Goal: Information Seeking & Learning: Check status

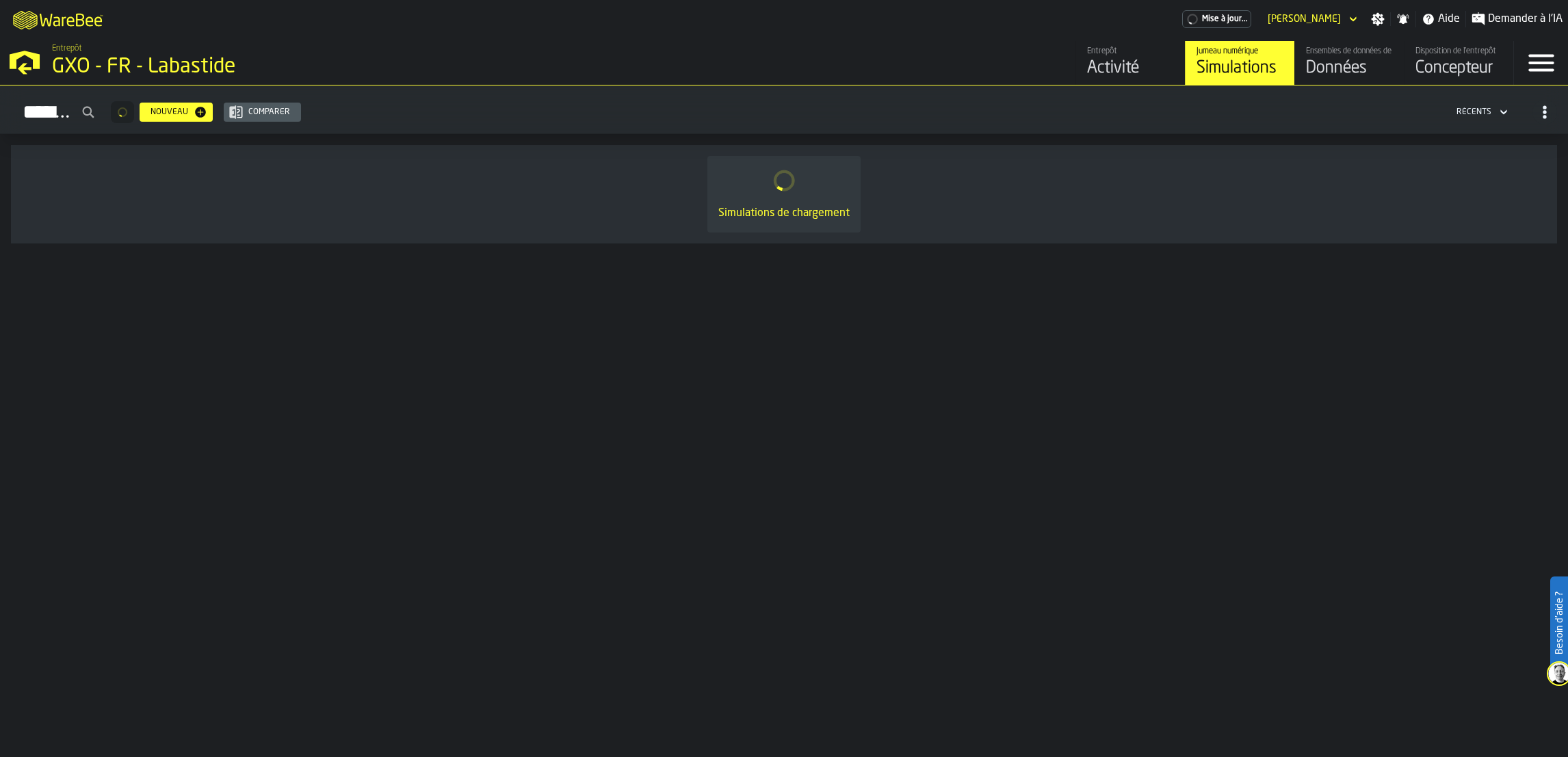
click at [1117, 71] on div "Activité" at bounding box center [1131, 68] width 87 height 22
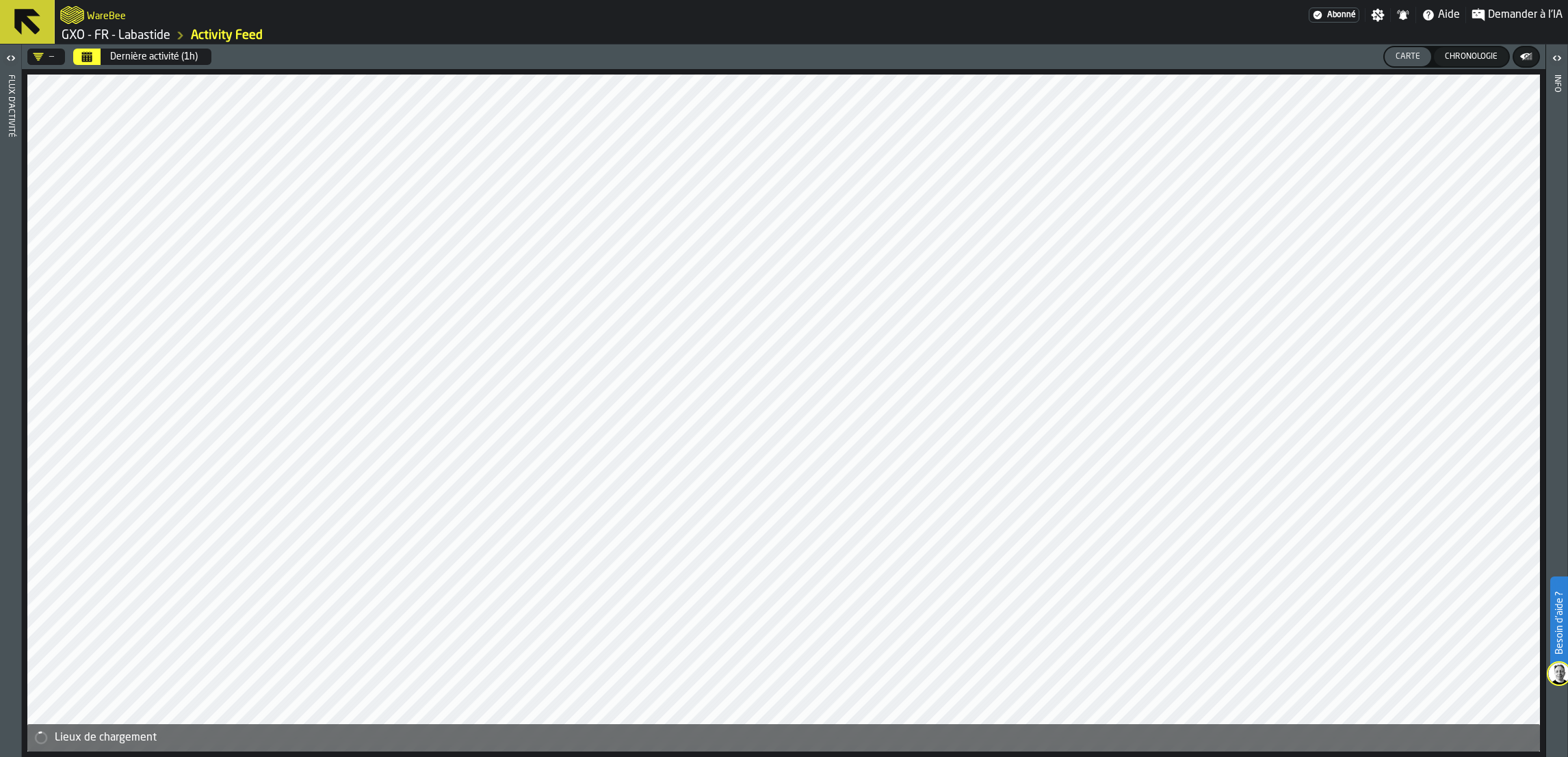
click at [171, 53] on div "Dernière activité (1h)" at bounding box center [154, 57] width 88 height 11
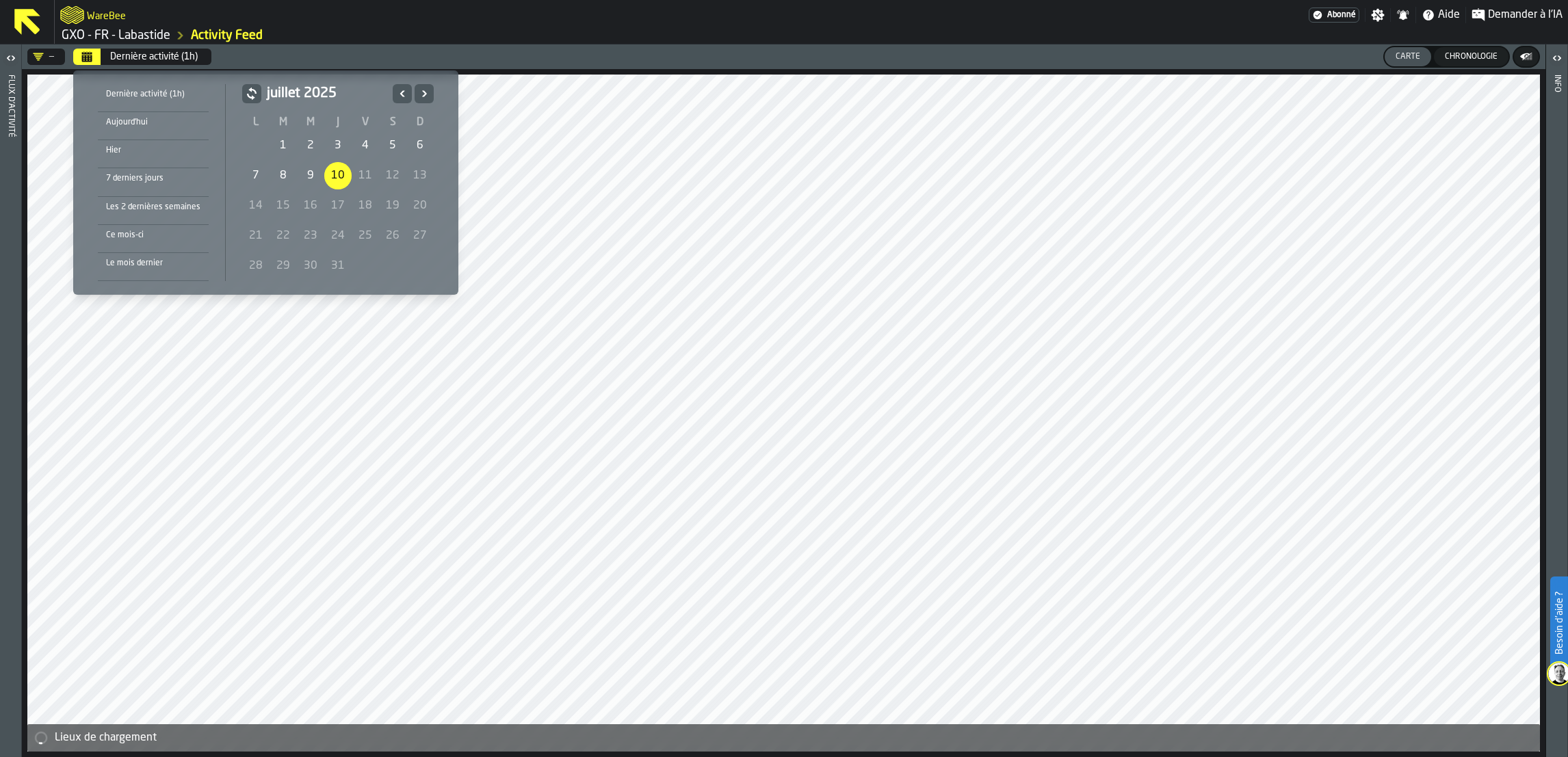
click at [395, 99] on icon "Précédent" at bounding box center [402, 94] width 14 height 17
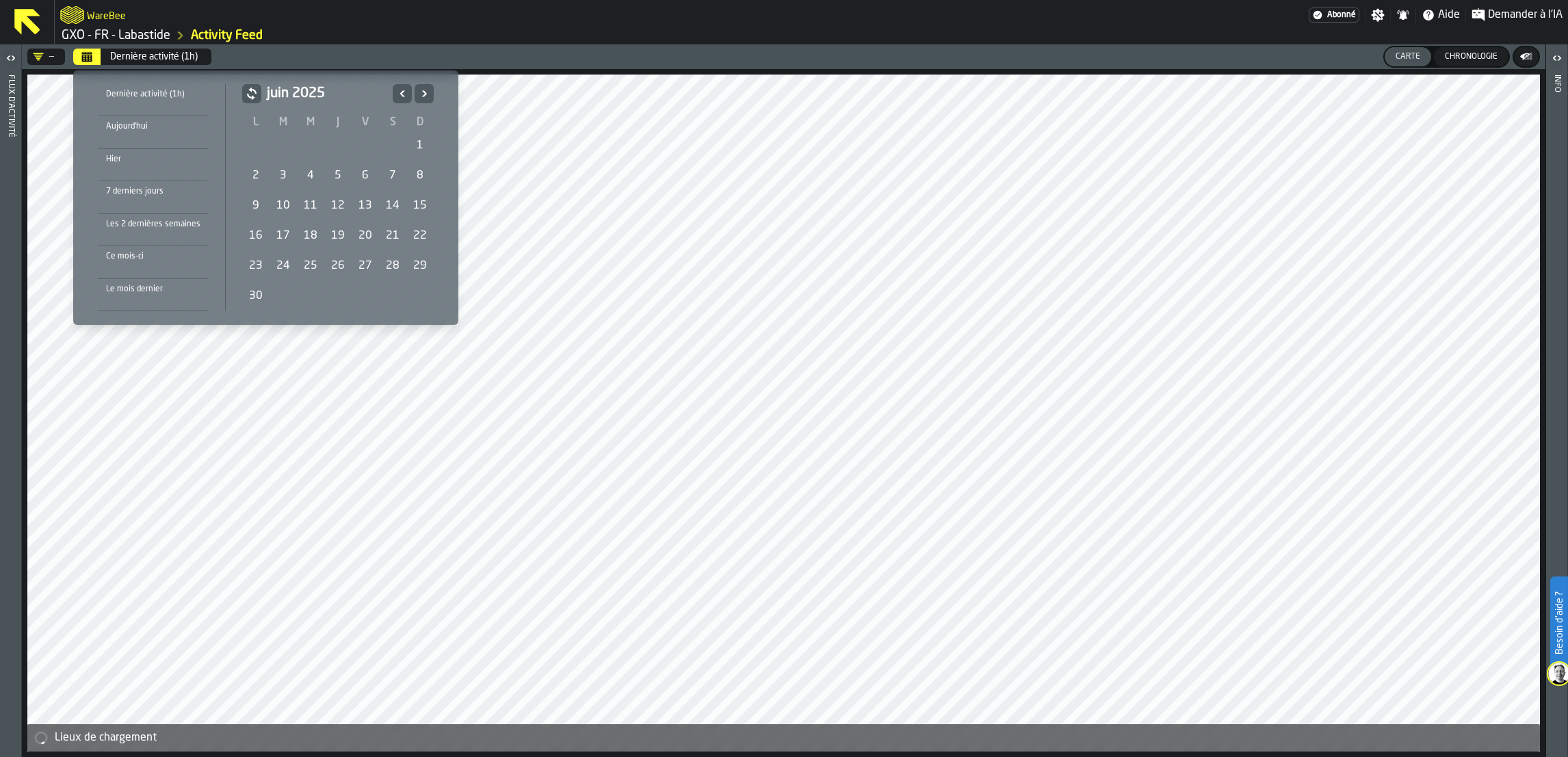
click at [395, 99] on icon "Précédent" at bounding box center [402, 94] width 14 height 17
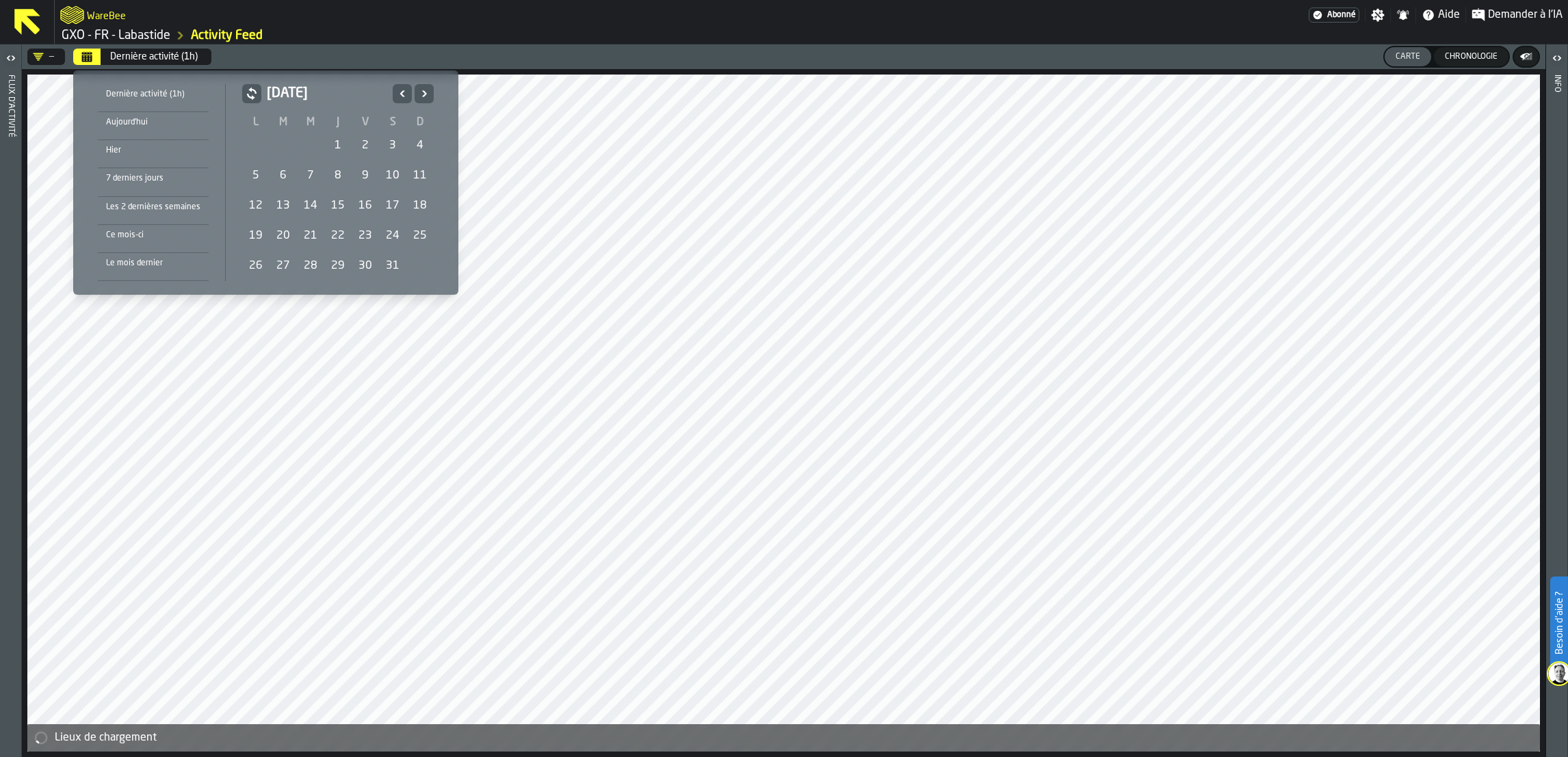
click at [395, 99] on icon "Précédent" at bounding box center [402, 94] width 14 height 17
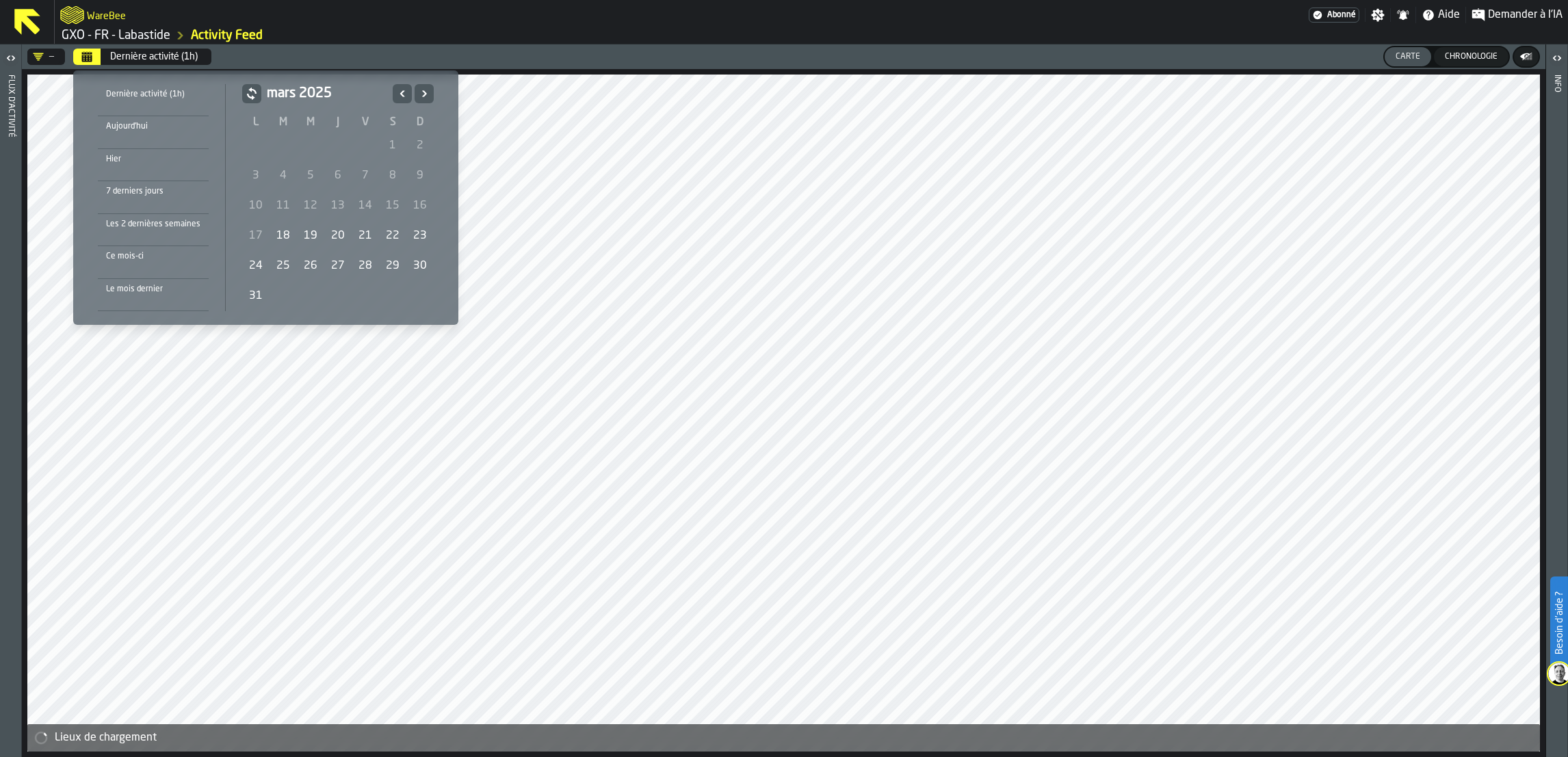
click at [310, 237] on div "19" at bounding box center [311, 236] width 28 height 28
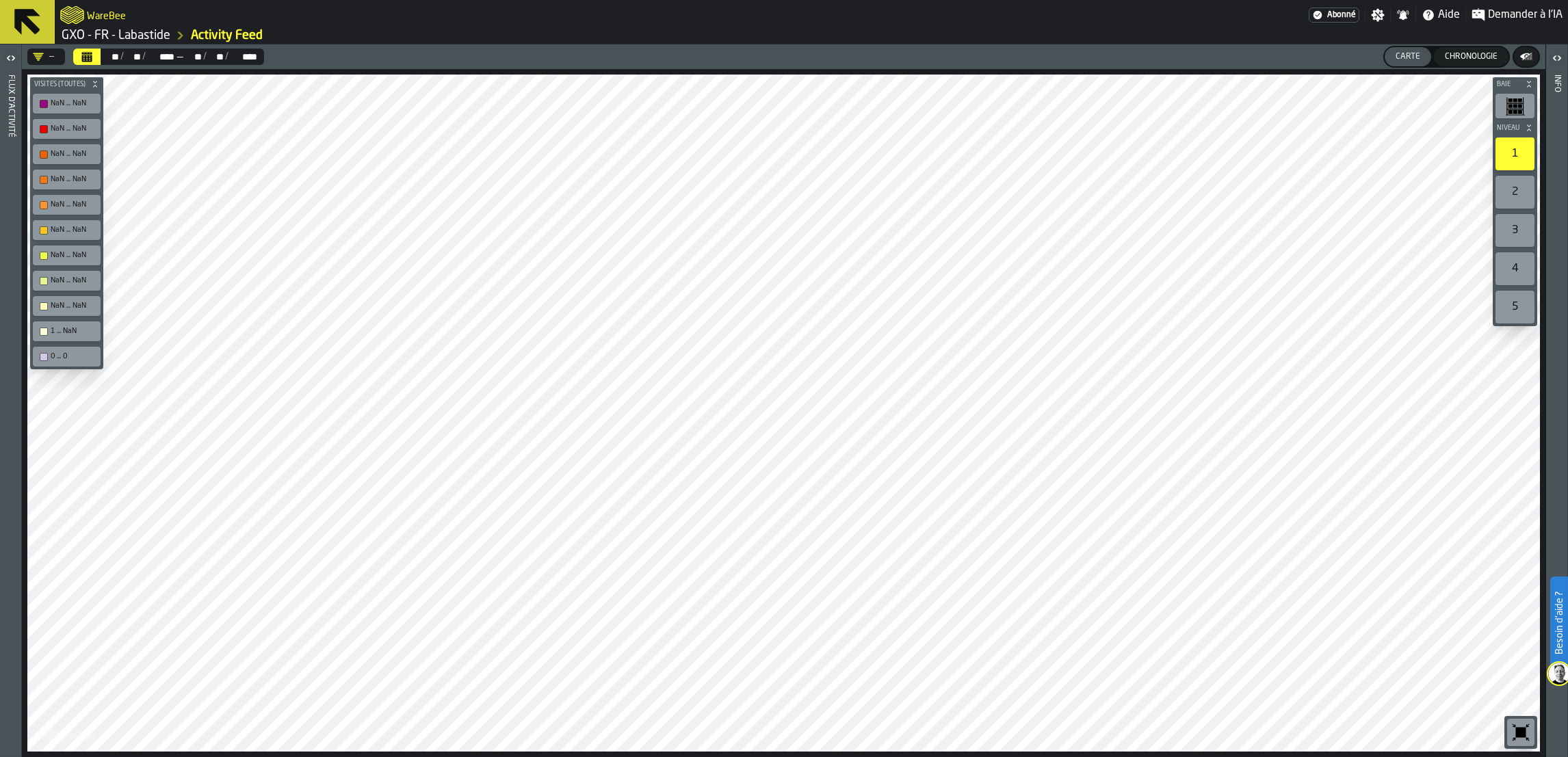
click at [231, 59] on div "**** ****" at bounding box center [243, 57] width 30 height 11
click at [183, 57] on span "—" at bounding box center [179, 57] width 8 height 11
click at [96, 57] on button "Calendrier" at bounding box center [87, 57] width 28 height 17
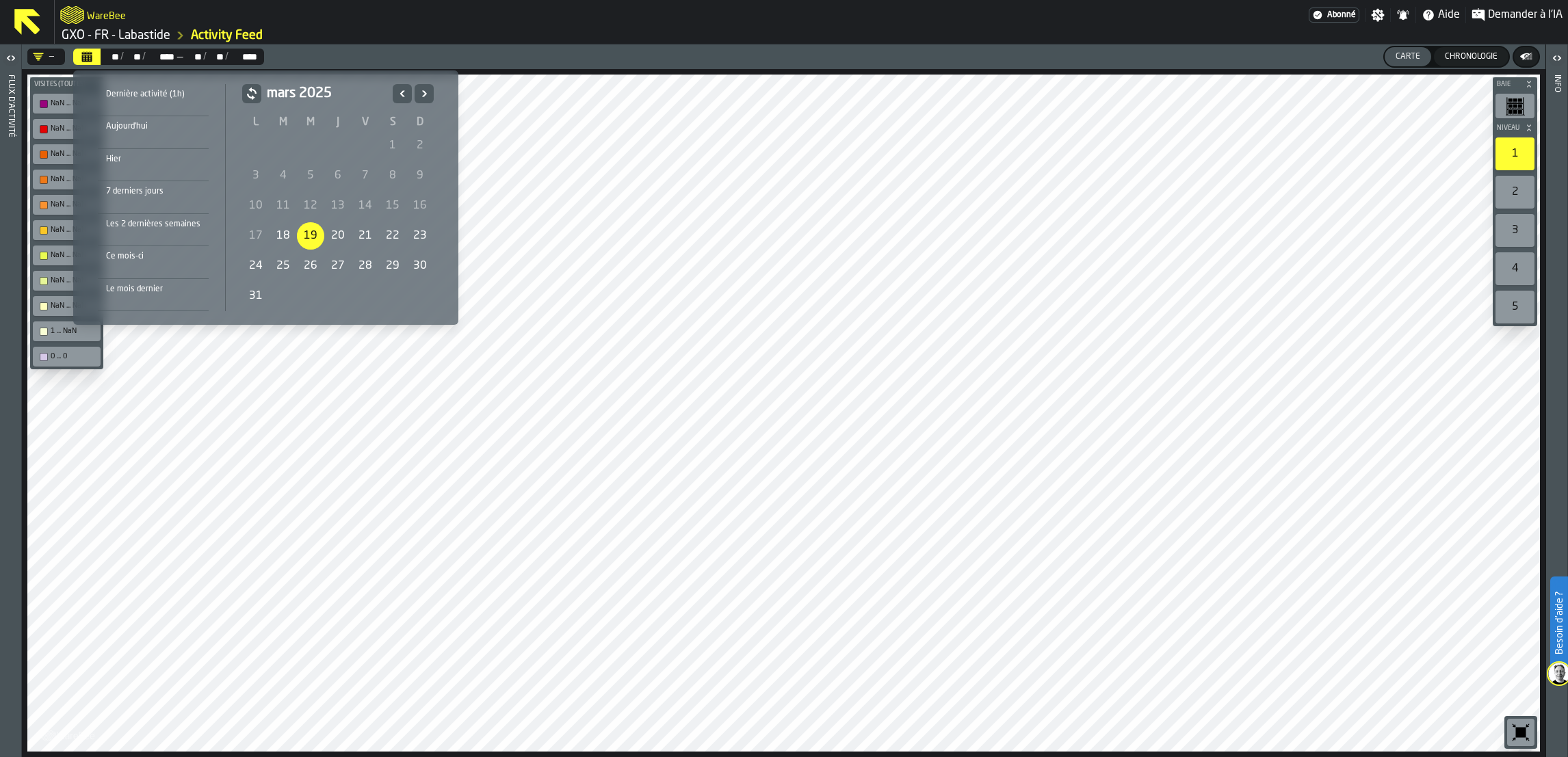
click at [423, 94] on icon "Suivant" at bounding box center [424, 94] width 14 height 17
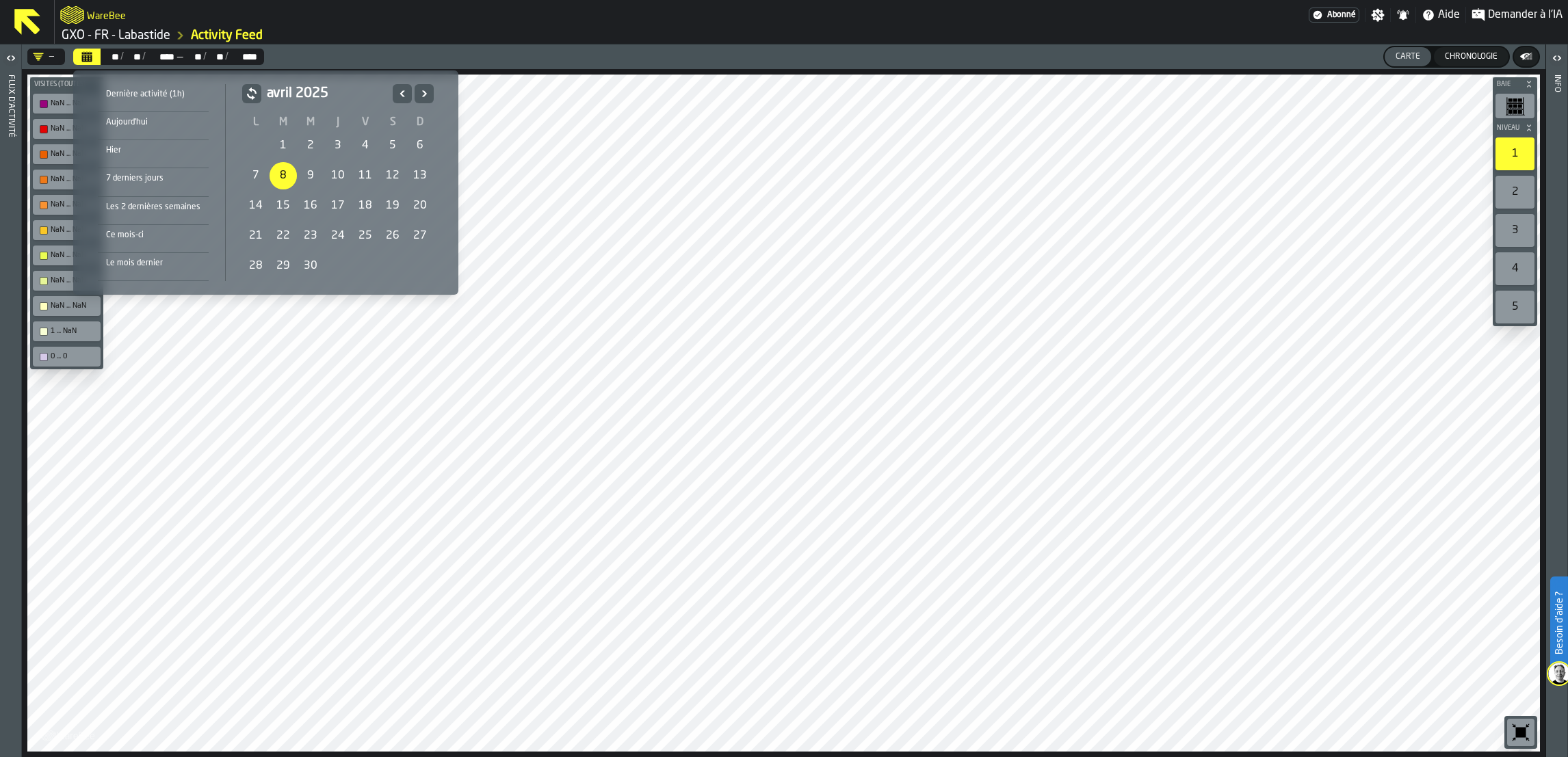
click at [288, 175] on div "8" at bounding box center [283, 176] width 28 height 28
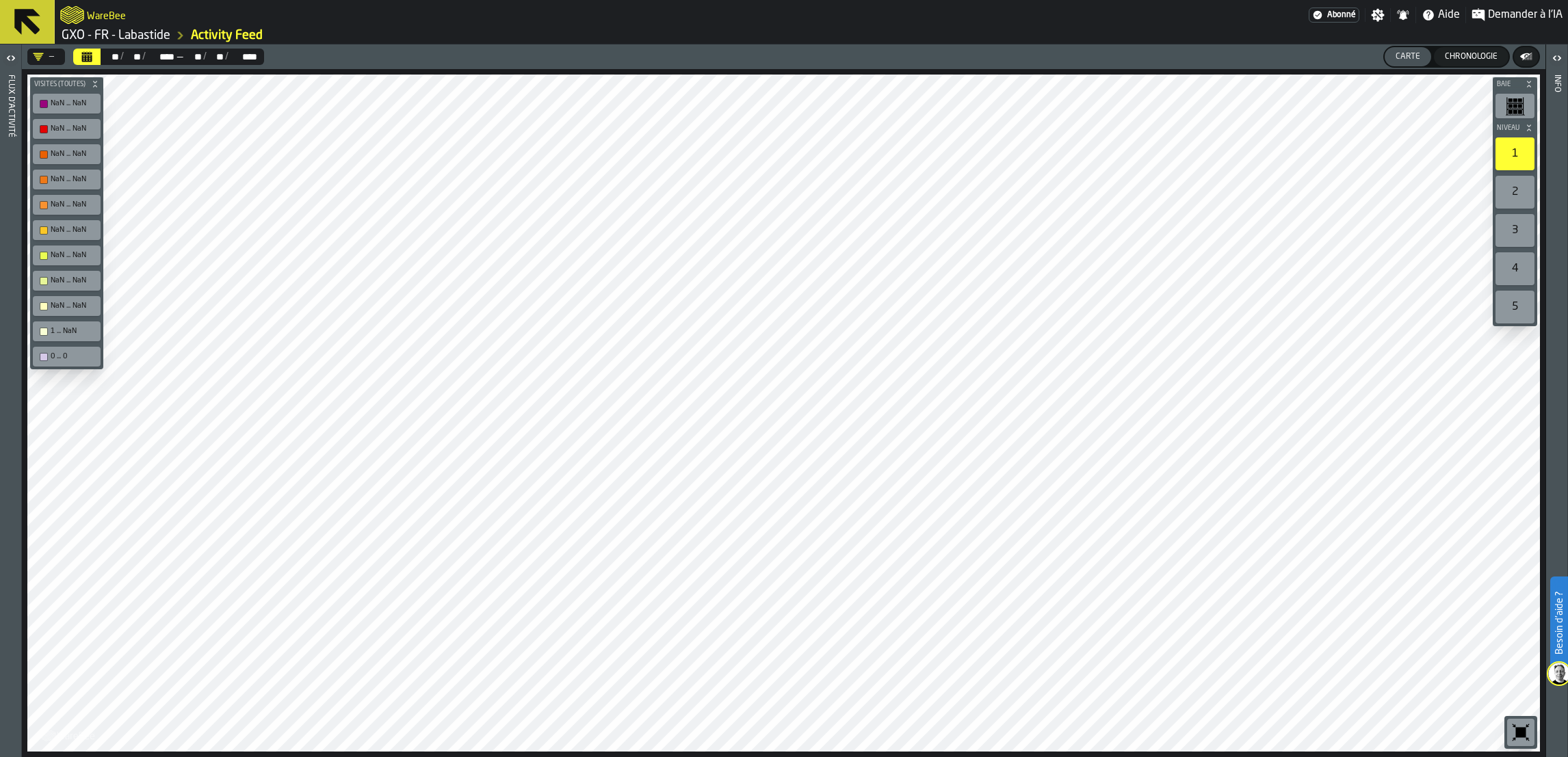
click at [110, 36] on link "GXO - FR - Labastide" at bounding box center [116, 36] width 109 height 15
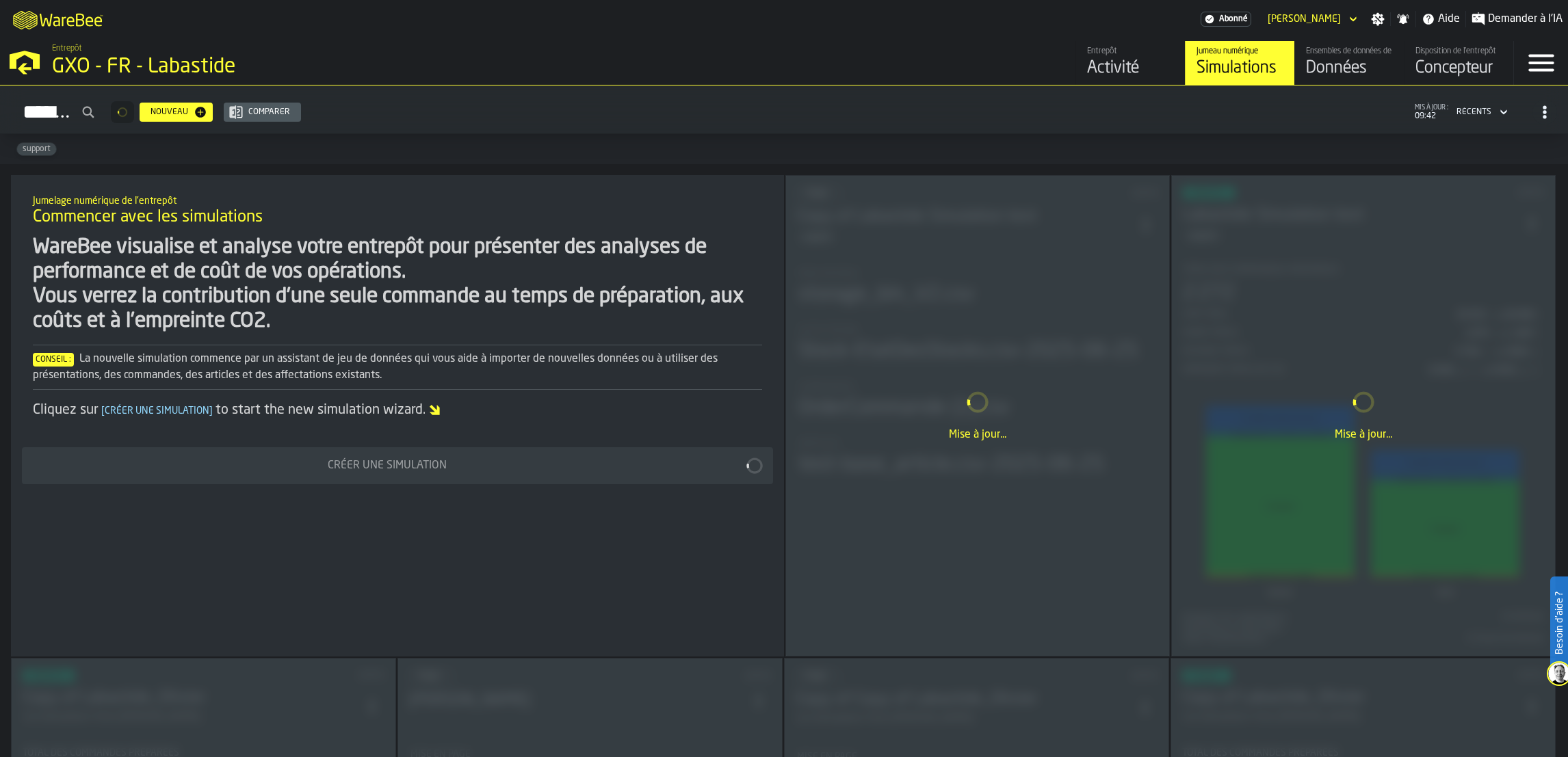
click at [1325, 71] on div "Données" at bounding box center [1349, 68] width 87 height 22
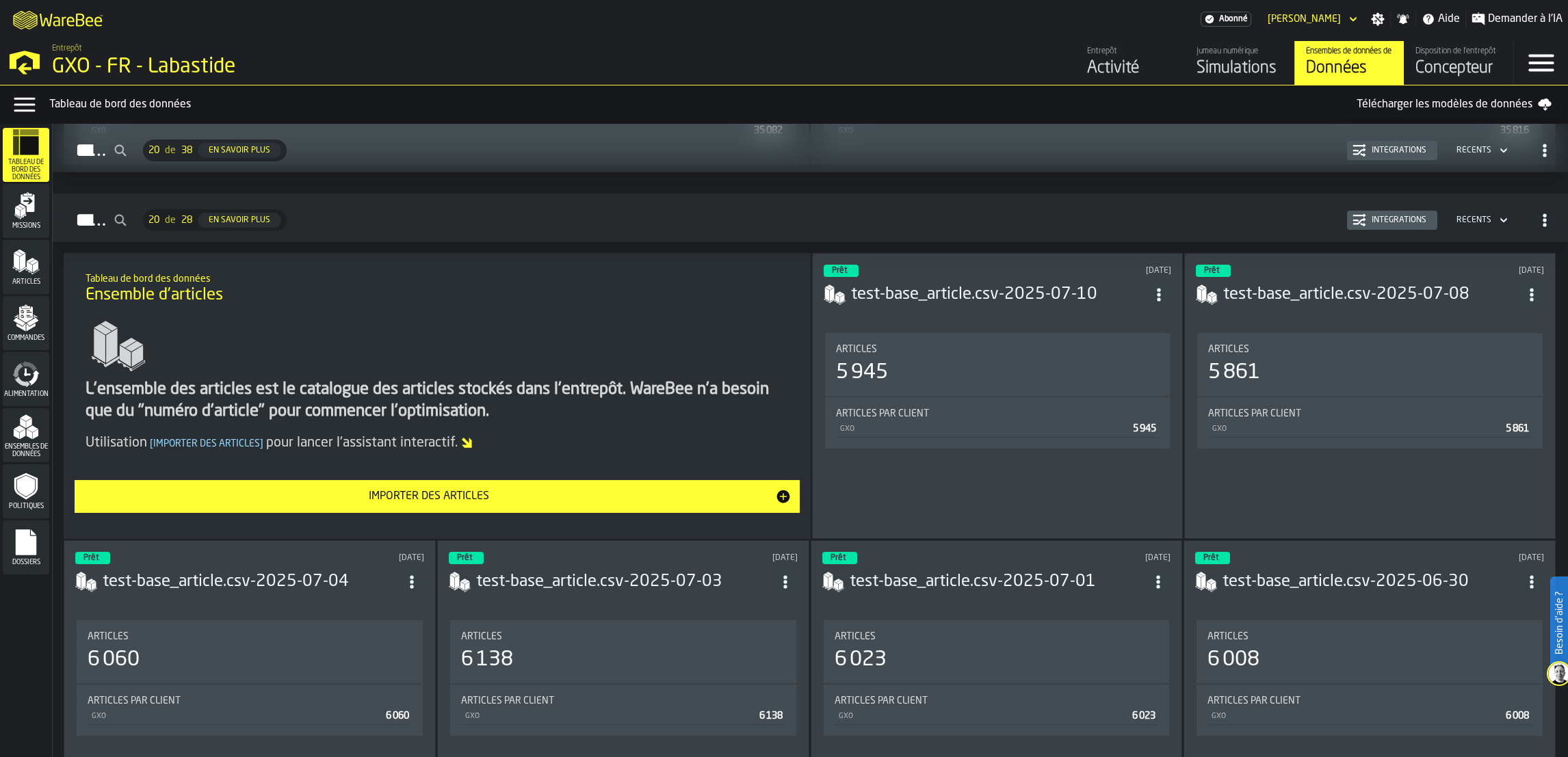
scroll to position [2189, 0]
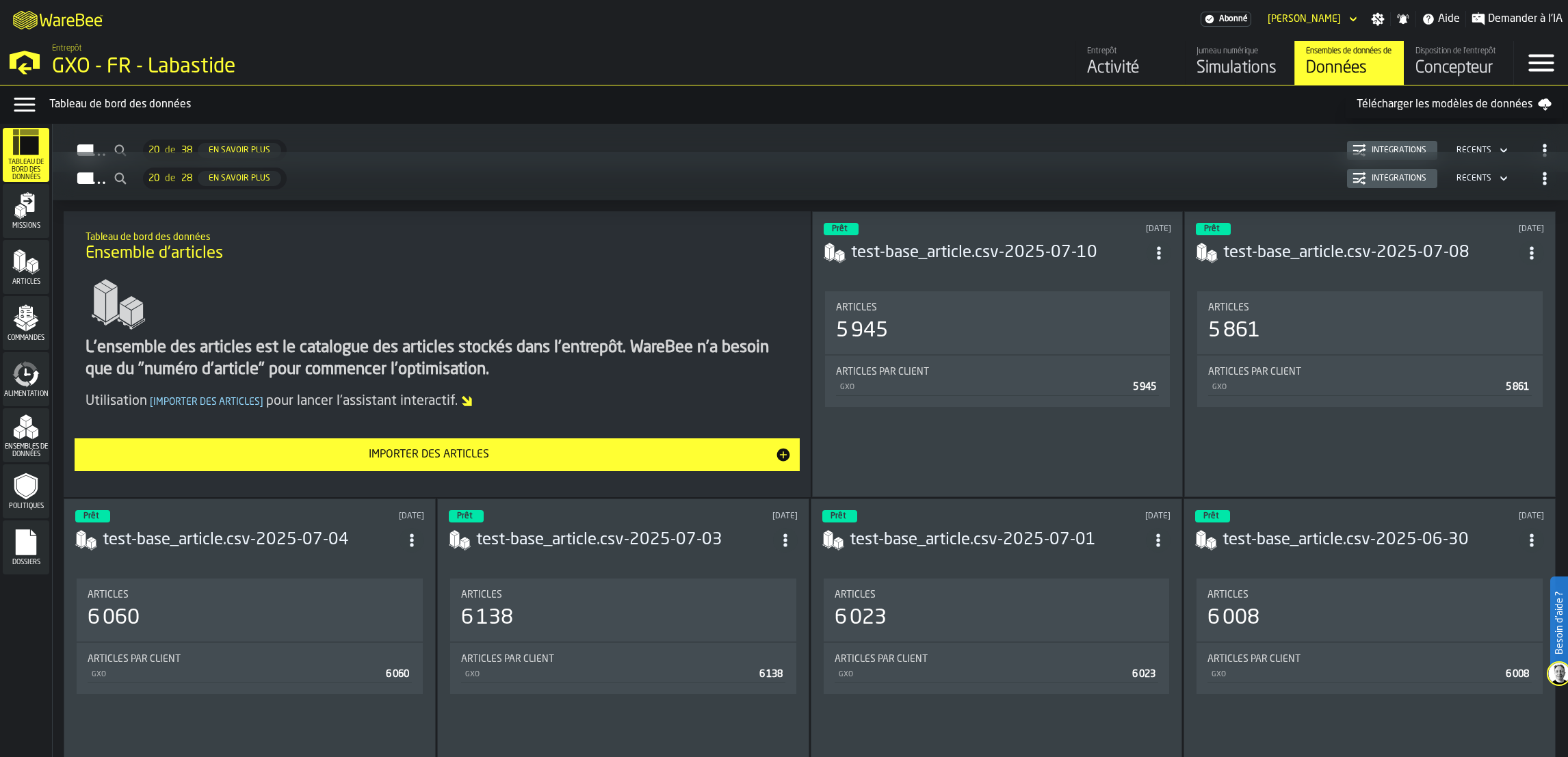
click at [43, 74] on div "Entrepôt GXO - FR - Labastide" at bounding box center [378, 62] width 757 height 46
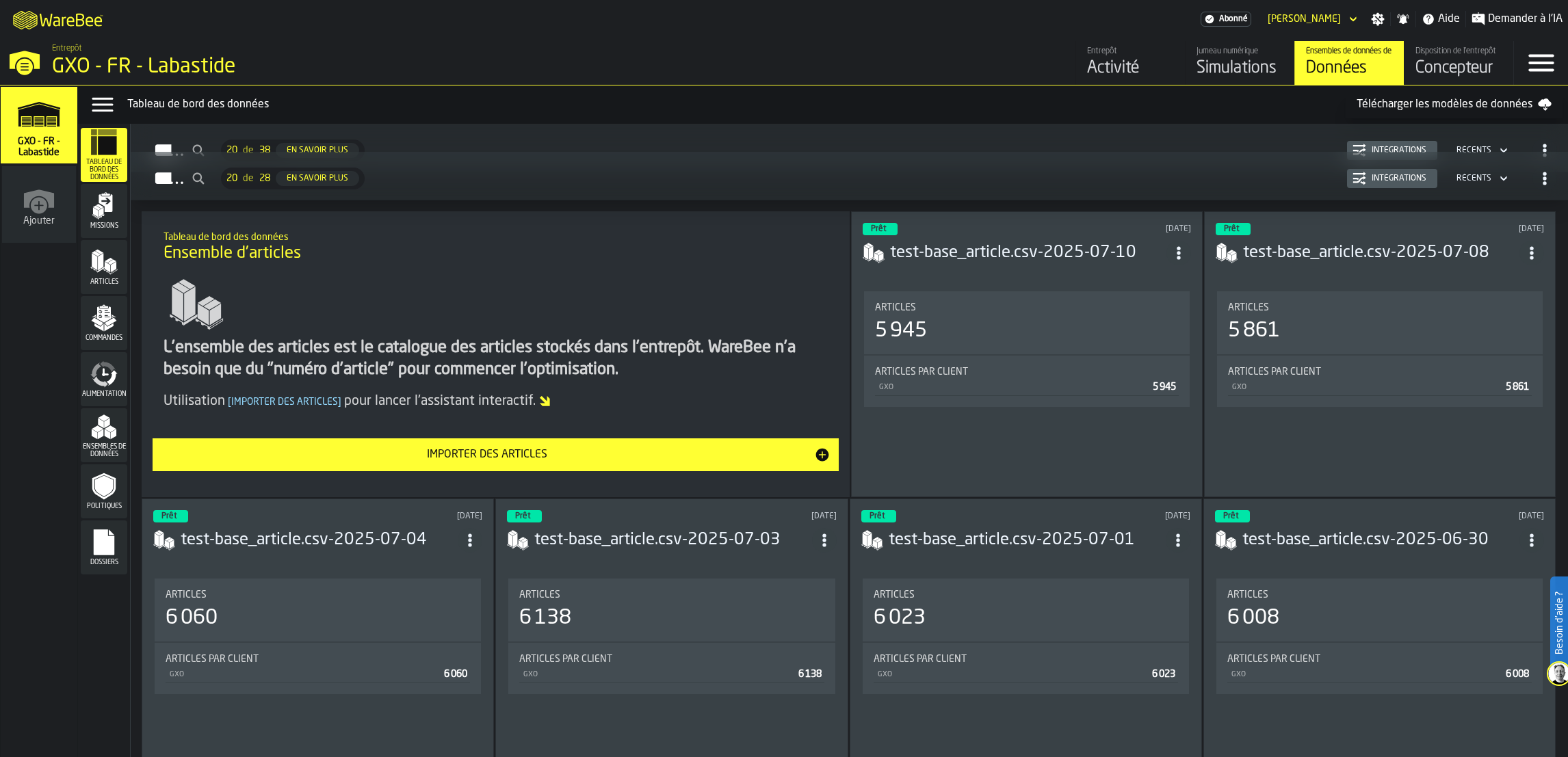
click at [33, 58] on icon "button-toggle-Close —> Warehouse Menu" at bounding box center [24, 60] width 30 height 18
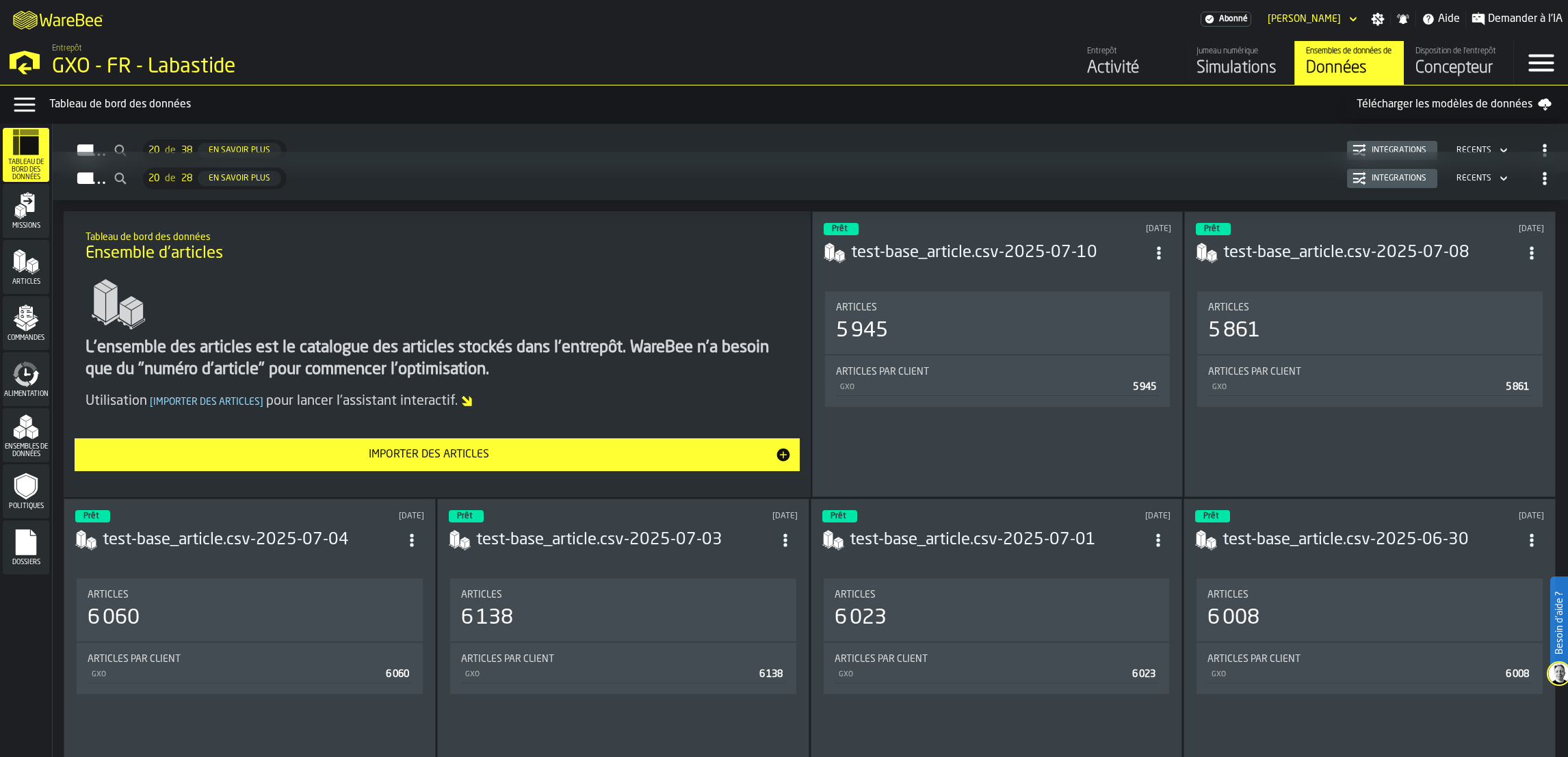
click at [21, 99] on icon "button-toggle-Menu Données" at bounding box center [24, 105] width 21 height 15
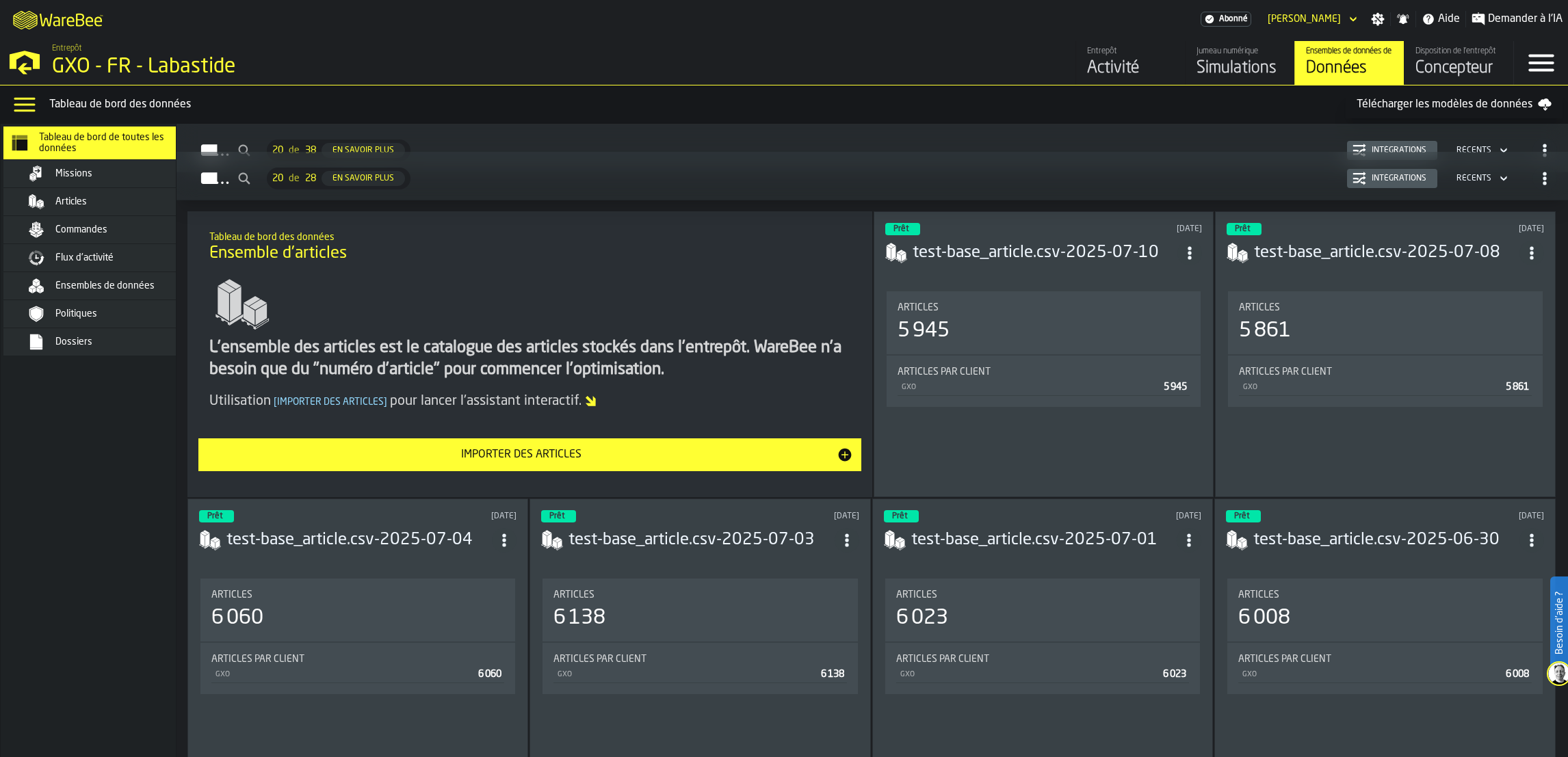
click at [53, 73] on div "GXO - FR - Labastide" at bounding box center [237, 67] width 370 height 25
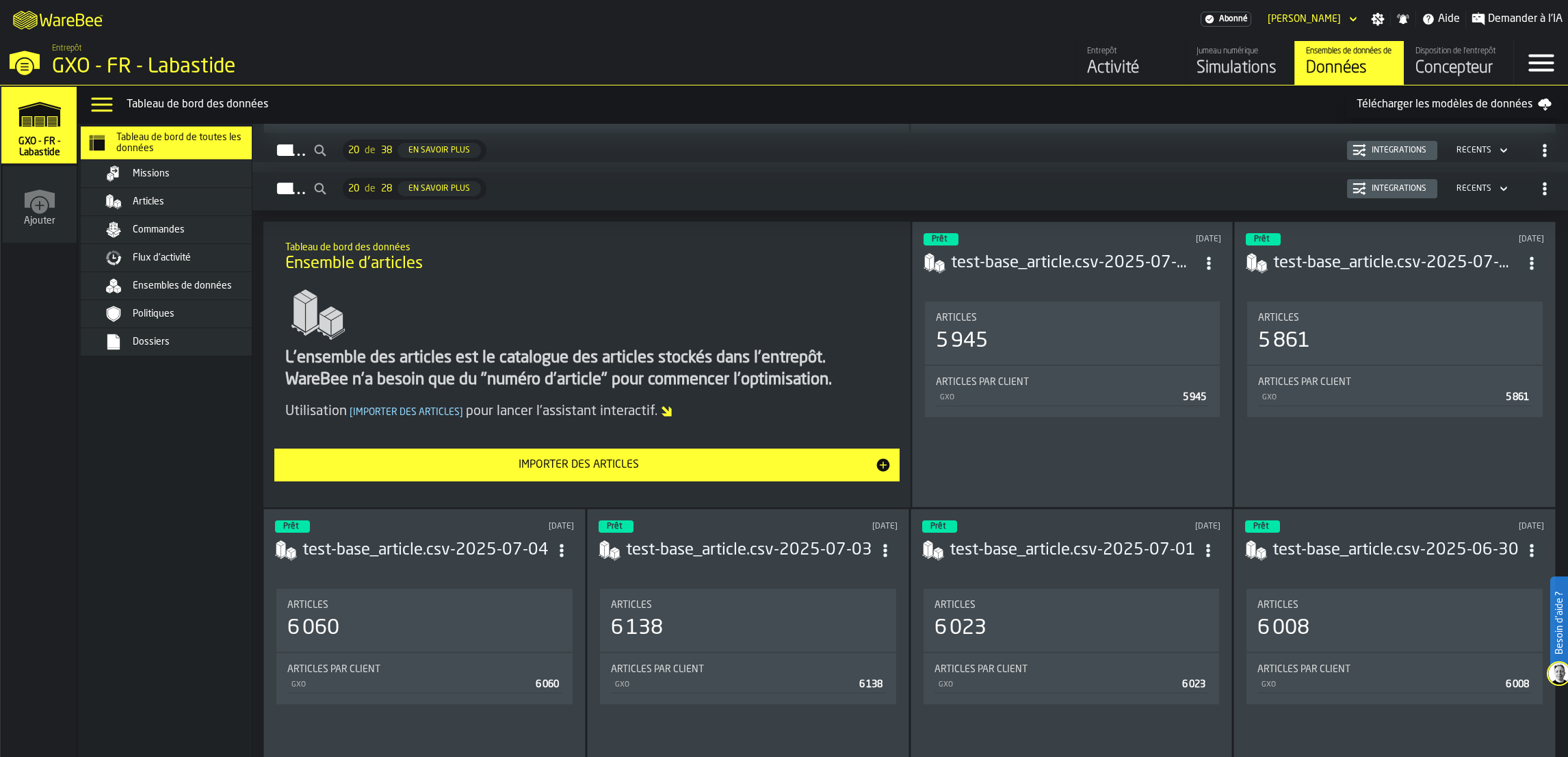
scroll to position [2199, 0]
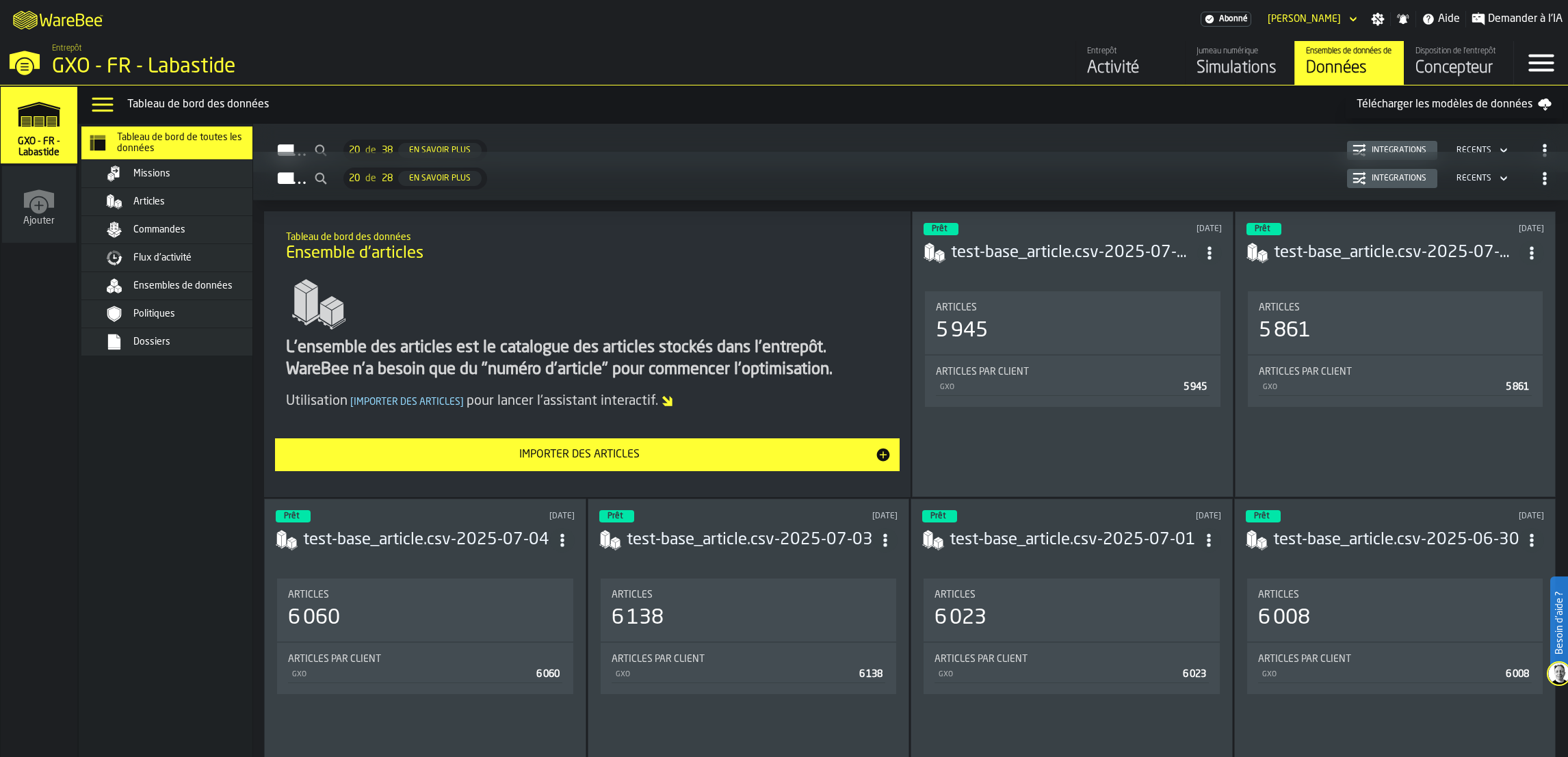
click at [1095, 61] on div "Activité" at bounding box center [1131, 68] width 87 height 22
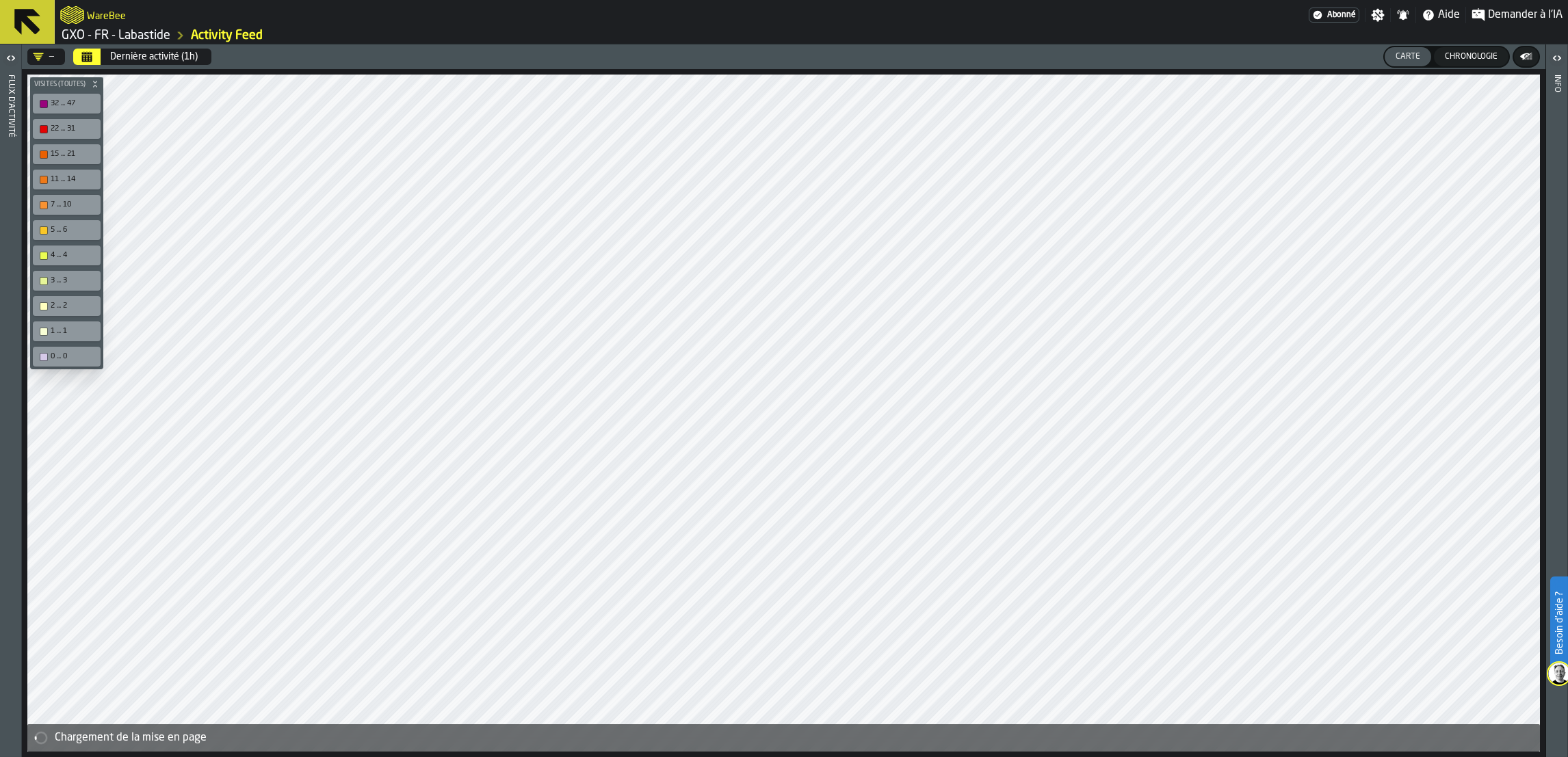
click at [170, 56] on div "Dernière activité (1h)" at bounding box center [154, 57] width 88 height 11
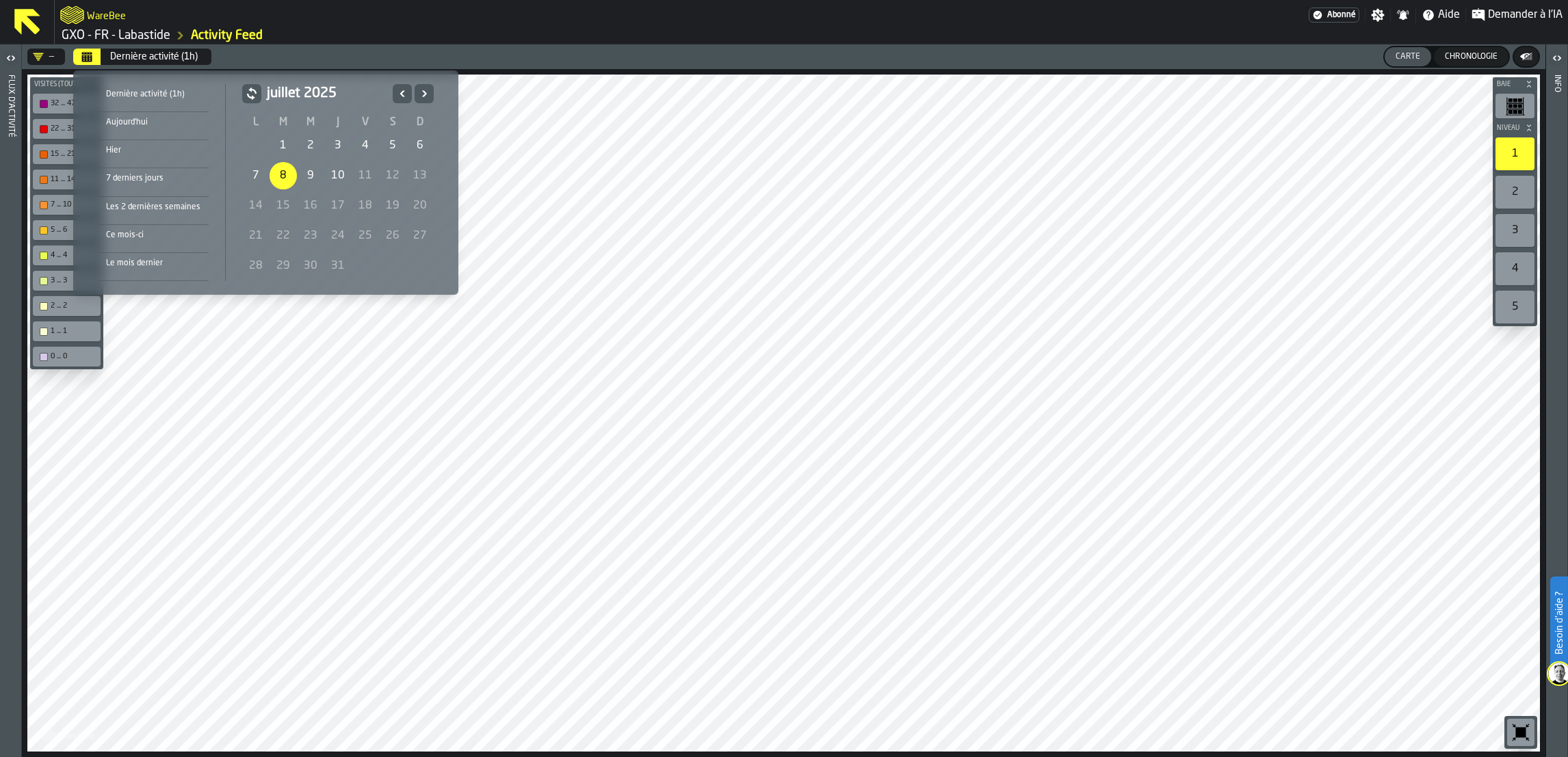
click at [285, 171] on div "8" at bounding box center [283, 176] width 28 height 28
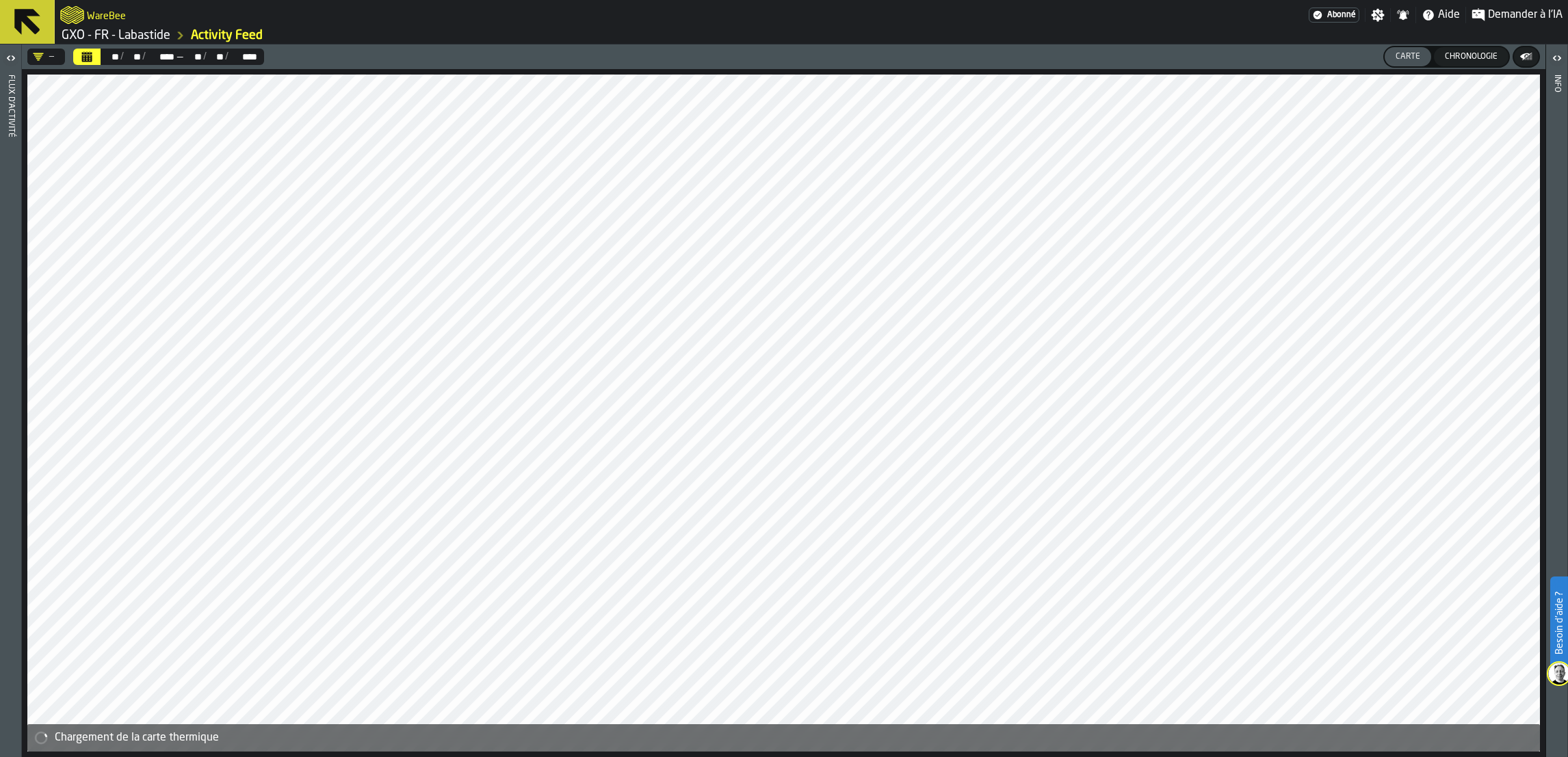
click at [96, 61] on button "Calendrier" at bounding box center [87, 57] width 28 height 17
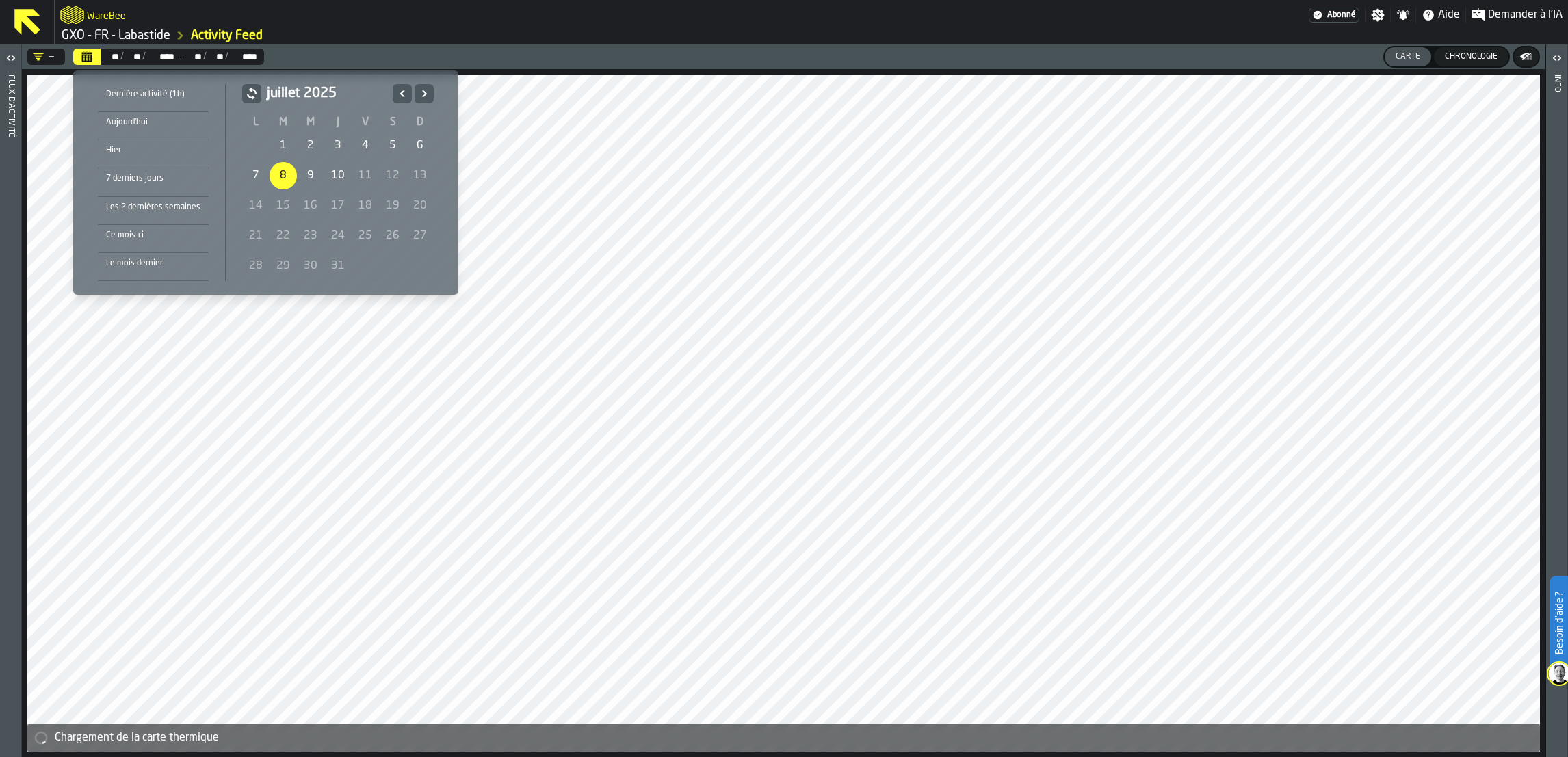
click at [247, 94] on icon "button-" at bounding box center [251, 94] width 9 height 13
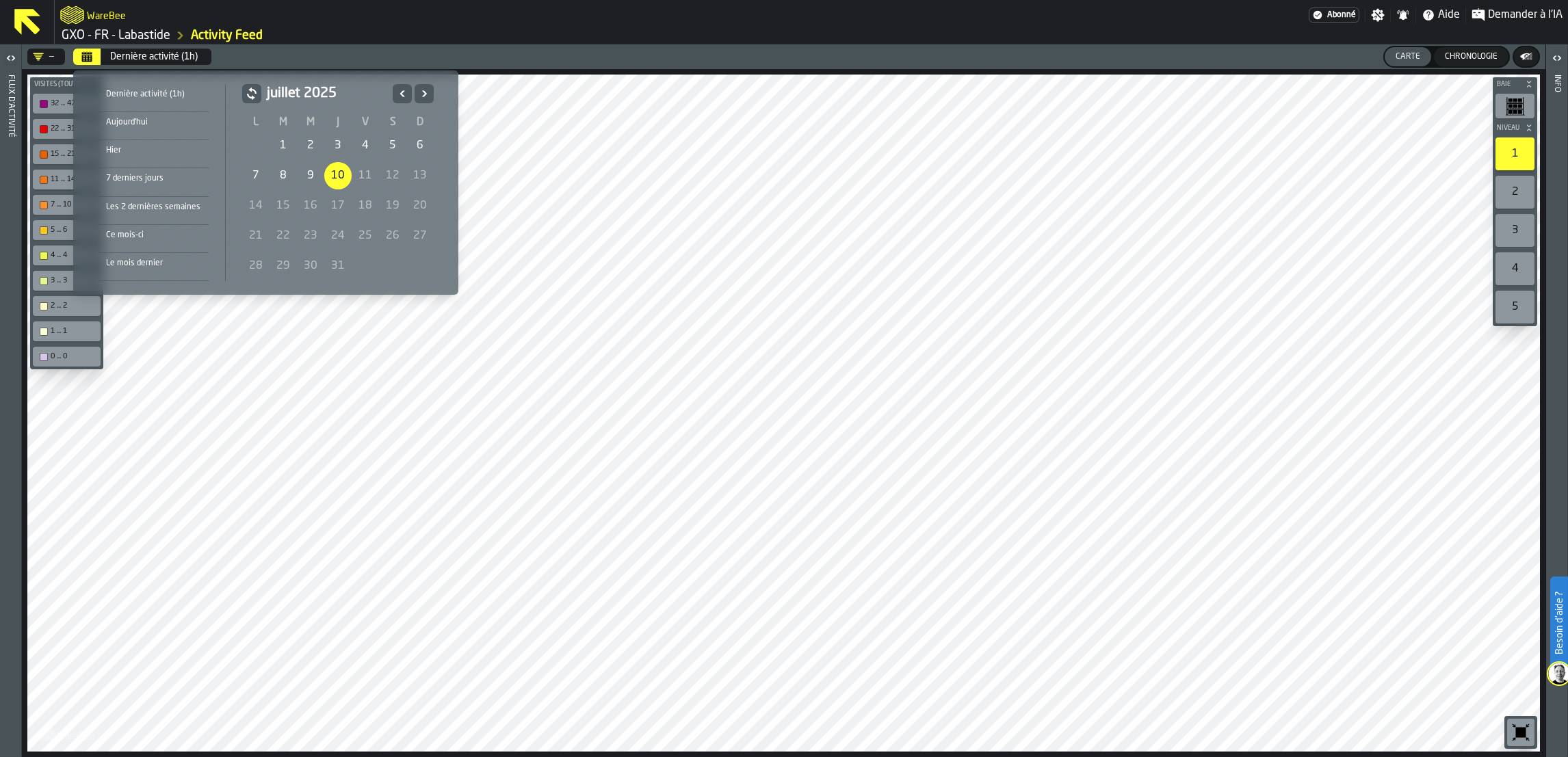
click at [278, 145] on div "1" at bounding box center [283, 146] width 28 height 28
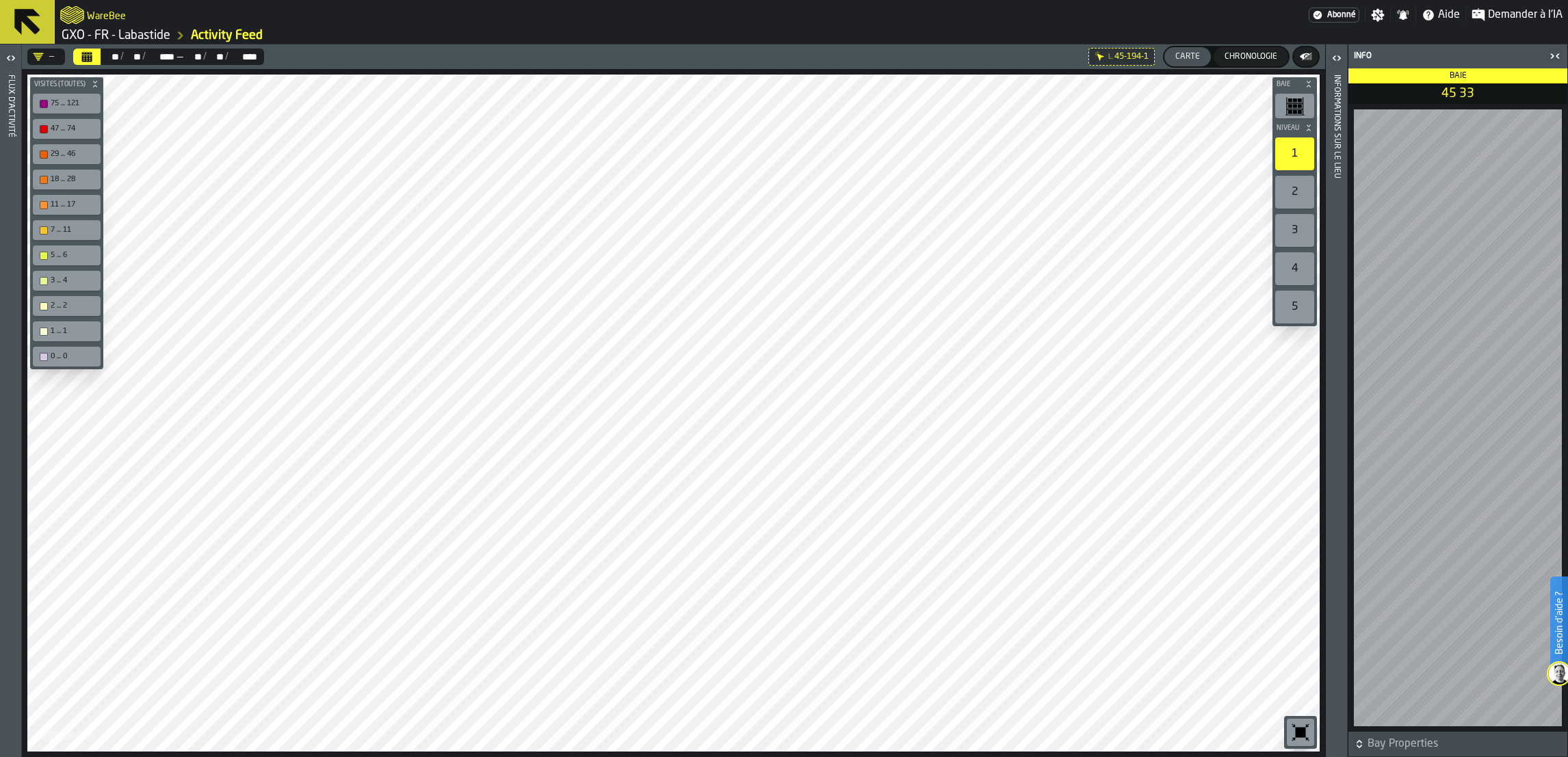
click at [1556, 57] on icon "button-toggle-Fermez-moi" at bounding box center [1557, 55] width 4 height 5
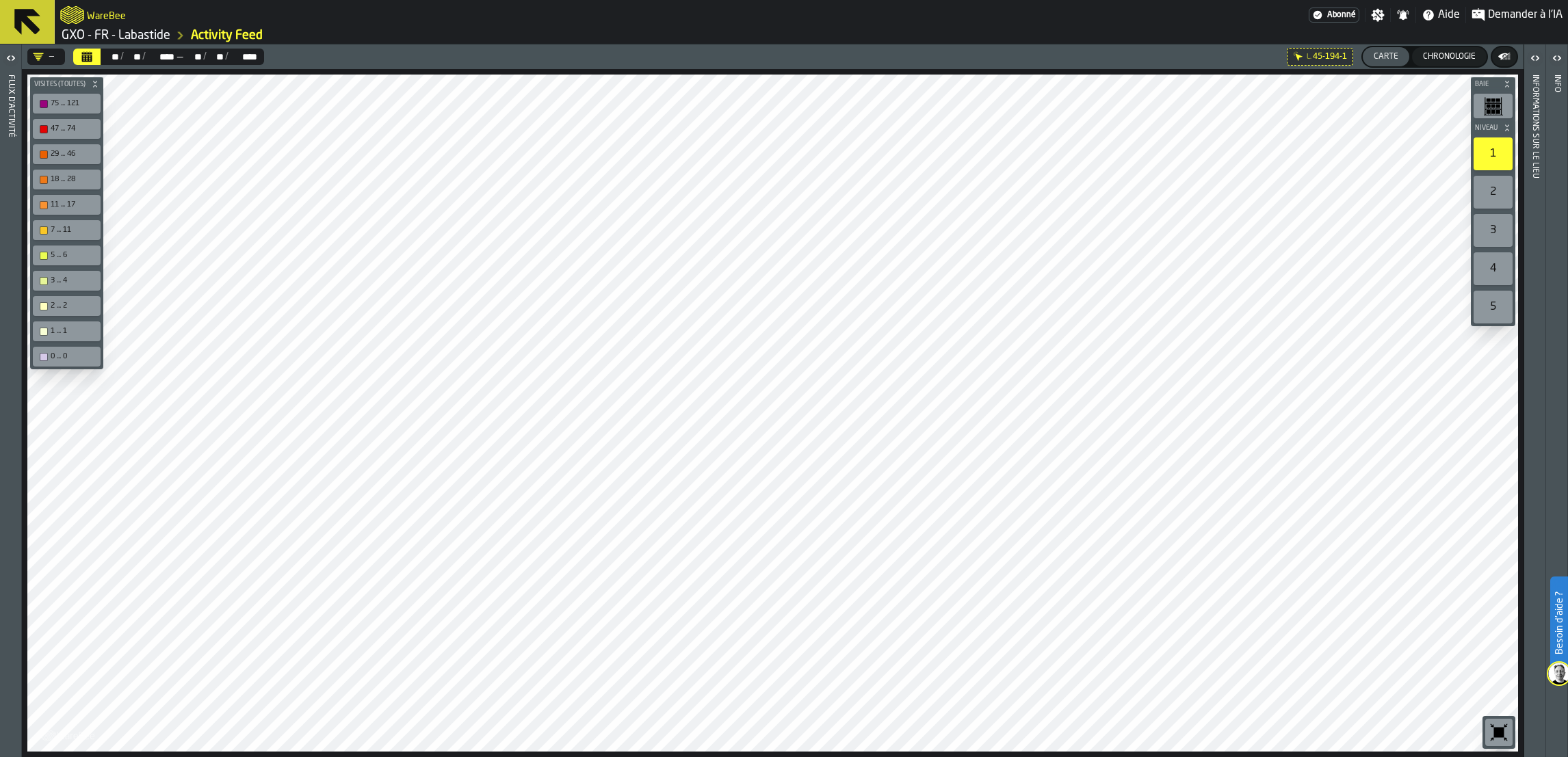
click at [9, 62] on icon "button-toggle-Ouvrir" at bounding box center [11, 58] width 17 height 17
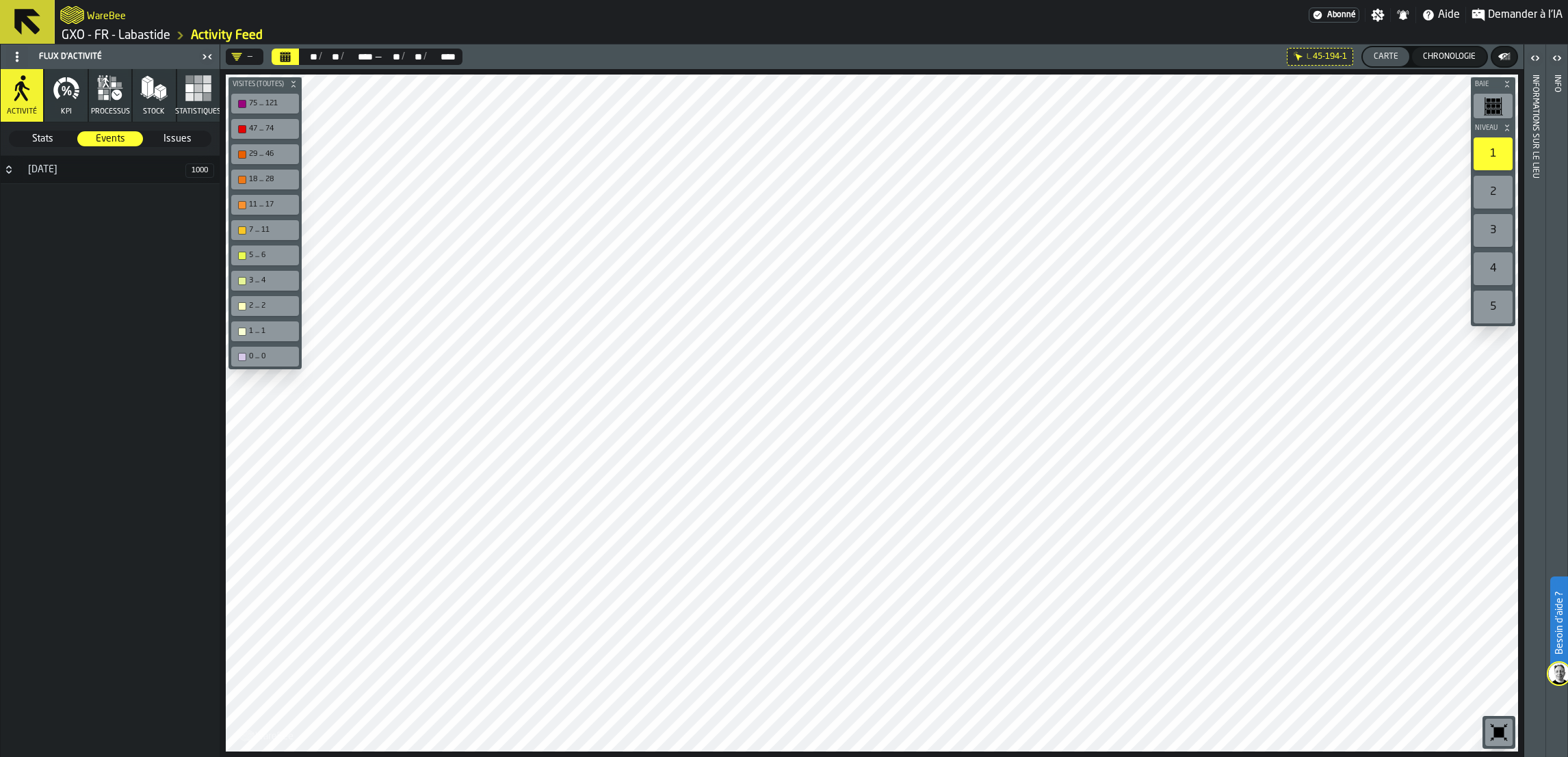
click at [17, 175] on h3 "[DATE]" at bounding box center [110, 170] width 219 height 28
click at [56, 136] on span "Stats" at bounding box center [42, 139] width 65 height 14
click at [108, 95] on icon "button" at bounding box center [106, 97] width 5 height 5
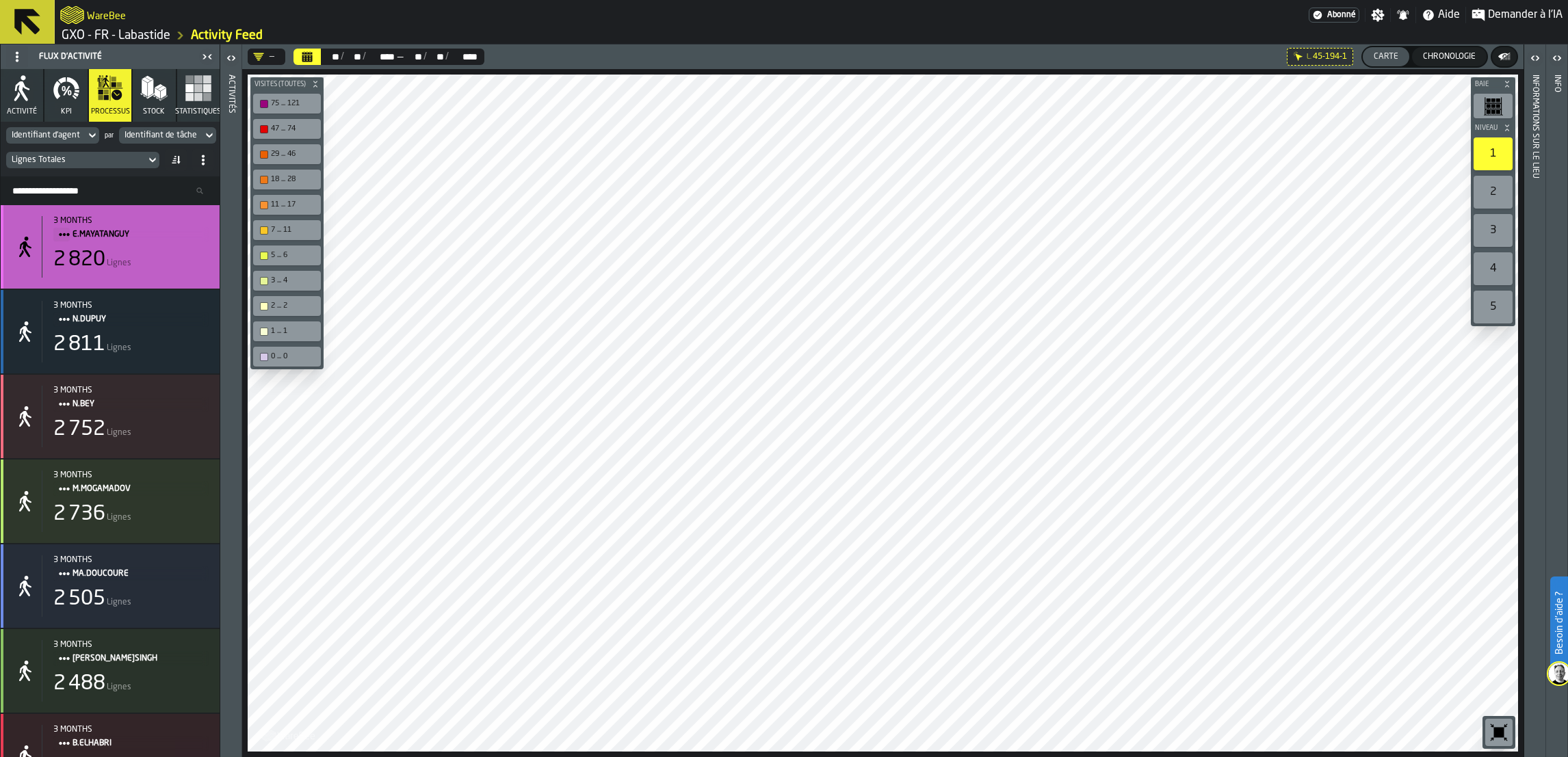
click at [36, 242] on icon "stat-" at bounding box center [25, 247] width 22 height 22
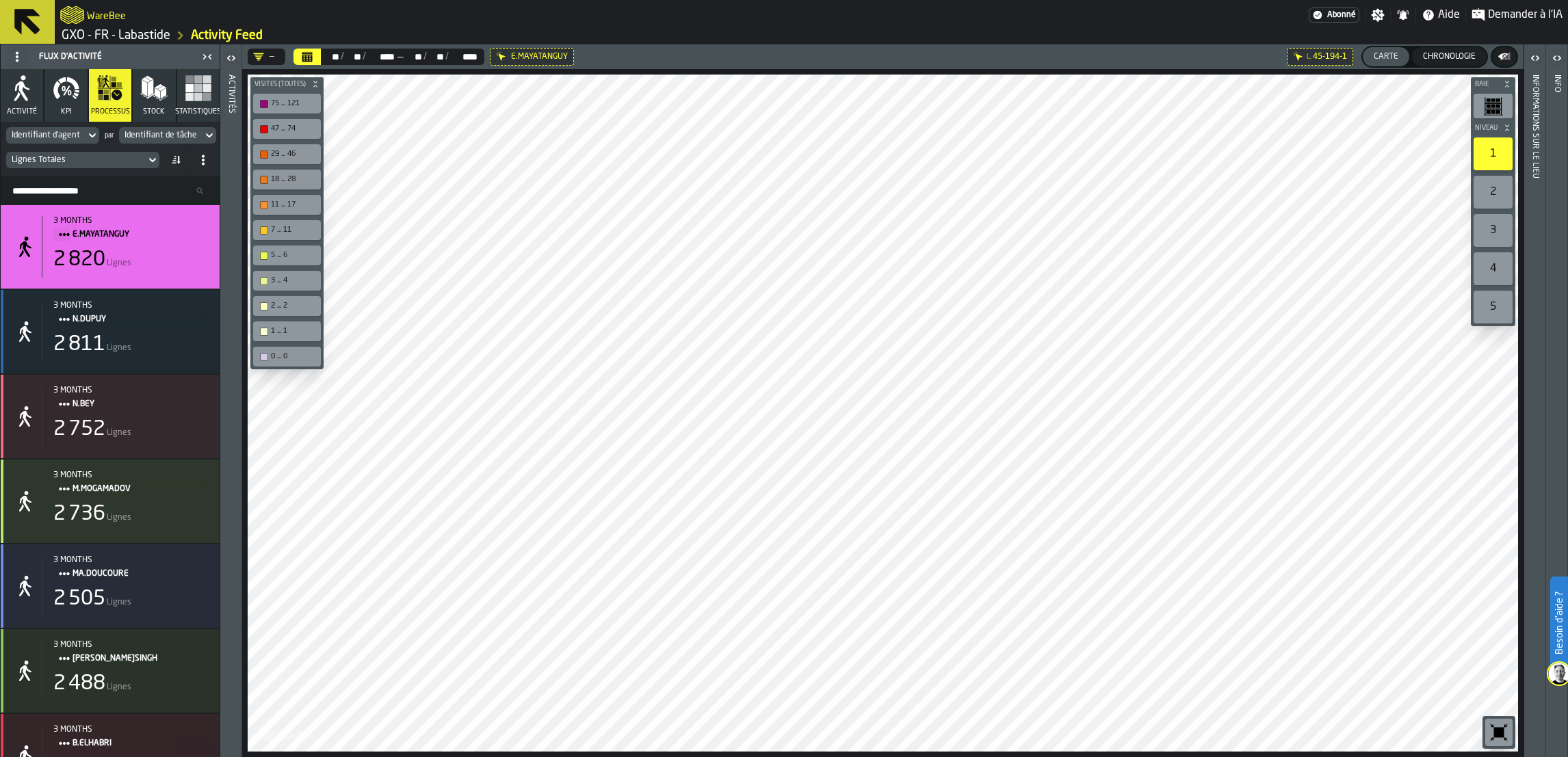
click at [222, 65] on div "button-toggle-Ouvrir" at bounding box center [231, 58] width 19 height 17
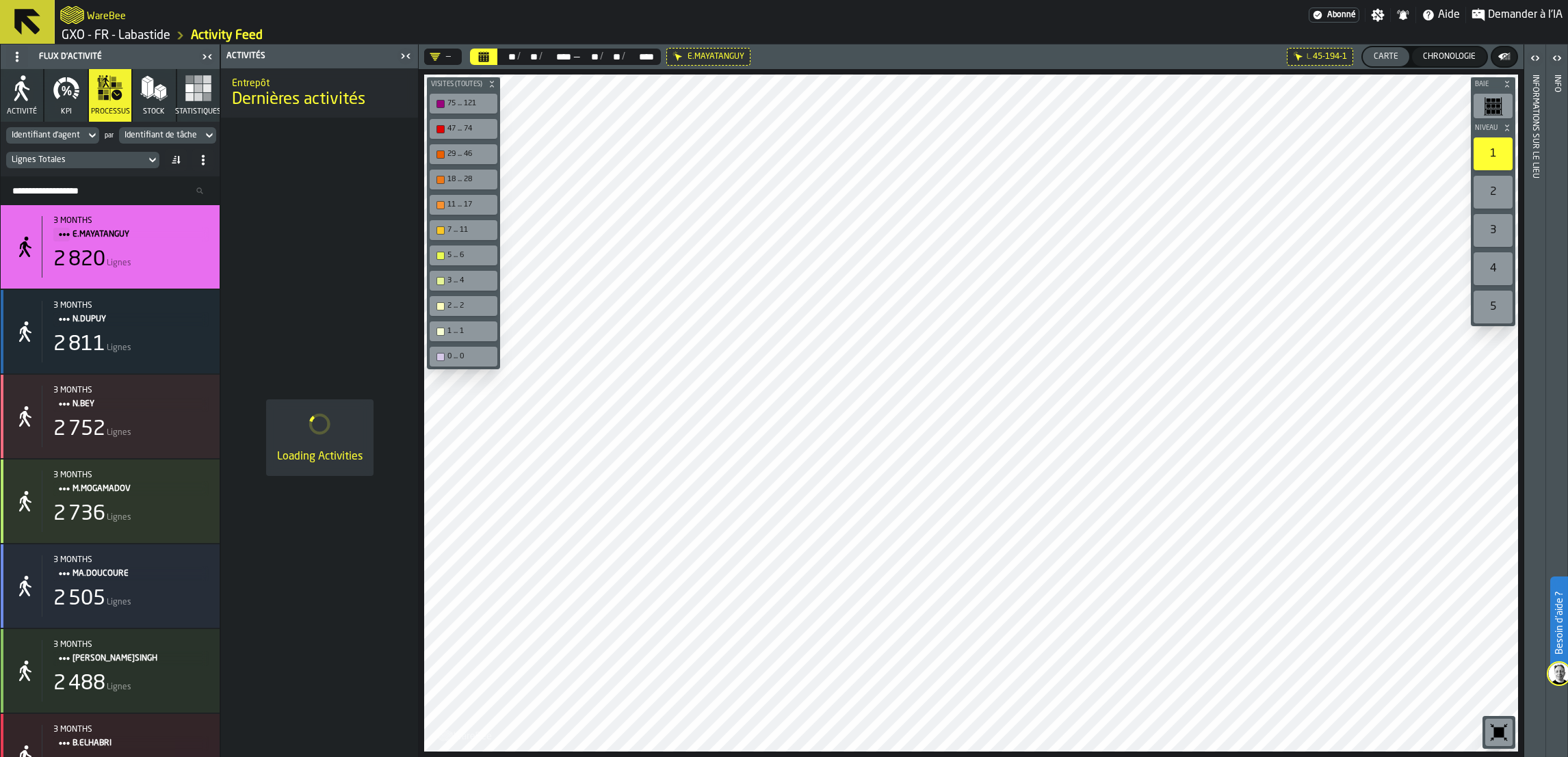
click at [667, 549] on div at bounding box center [971, 414] width 1094 height 678
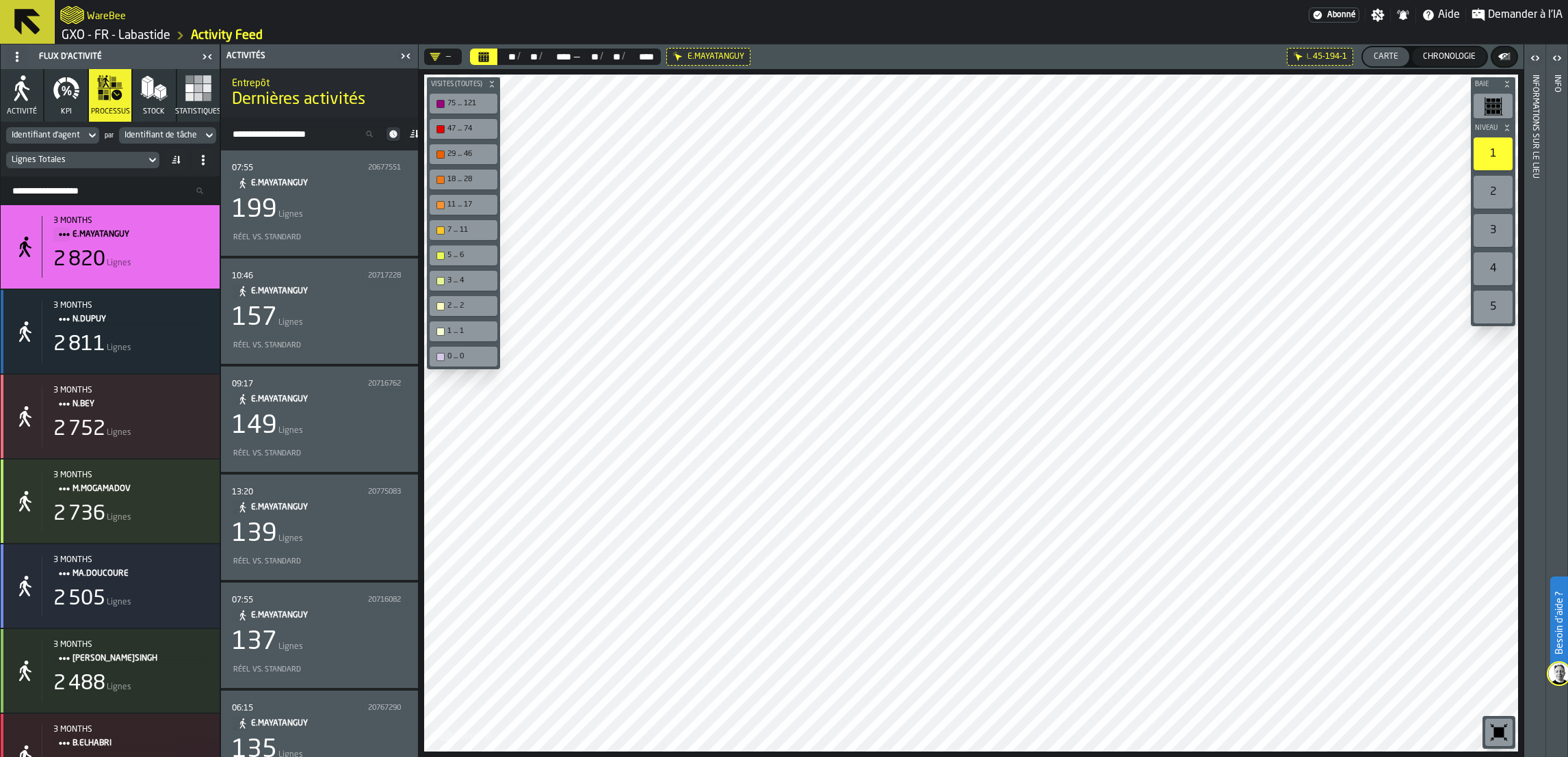
click at [329, 189] on span "E.MAYATANGUY" at bounding box center [324, 183] width 145 height 15
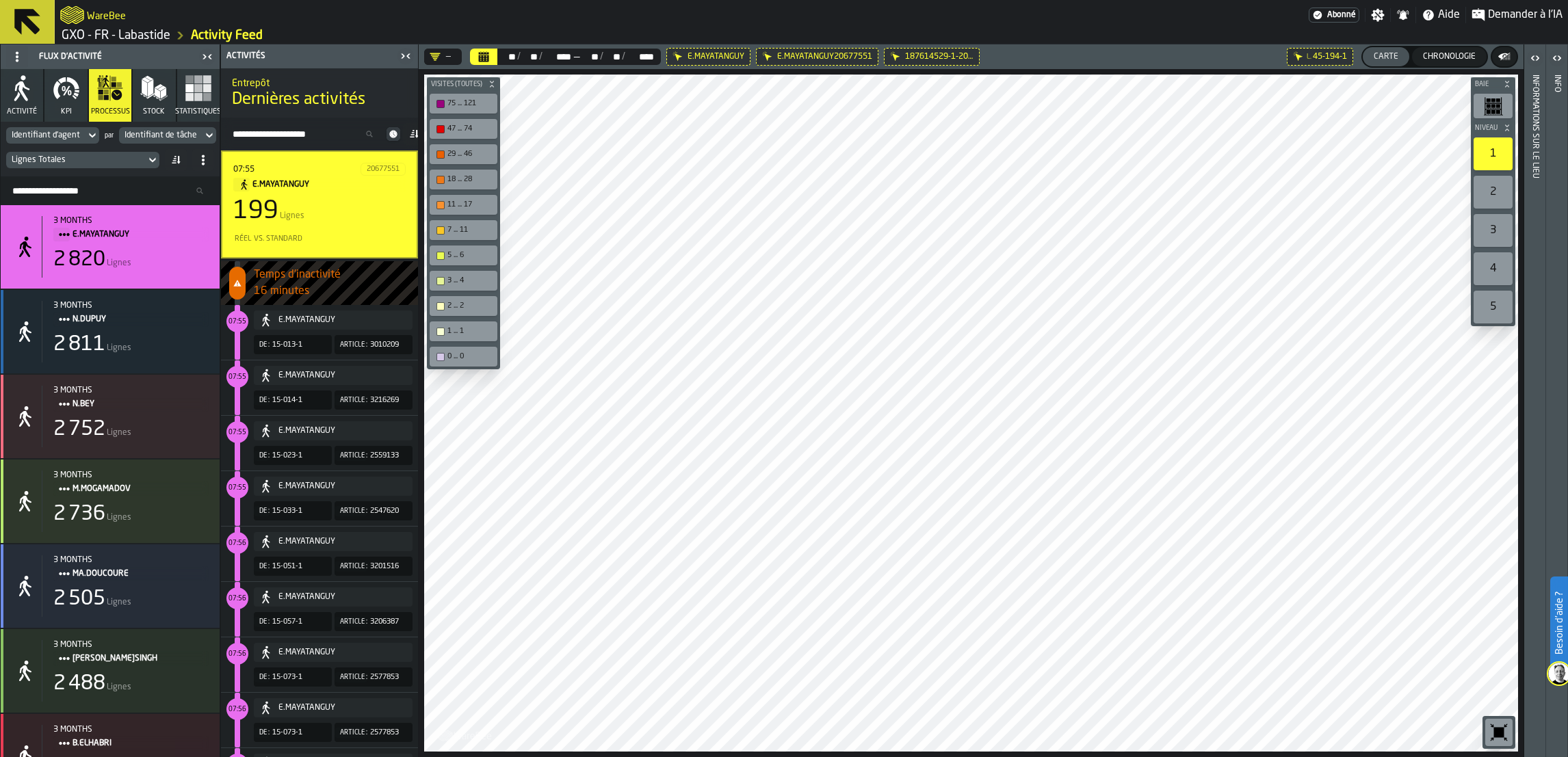
click at [321, 278] on span "Temps d'inactivité" at bounding box center [336, 274] width 164 height 17
click at [236, 285] on icon "counterLabel" at bounding box center [237, 282] width 7 height 7
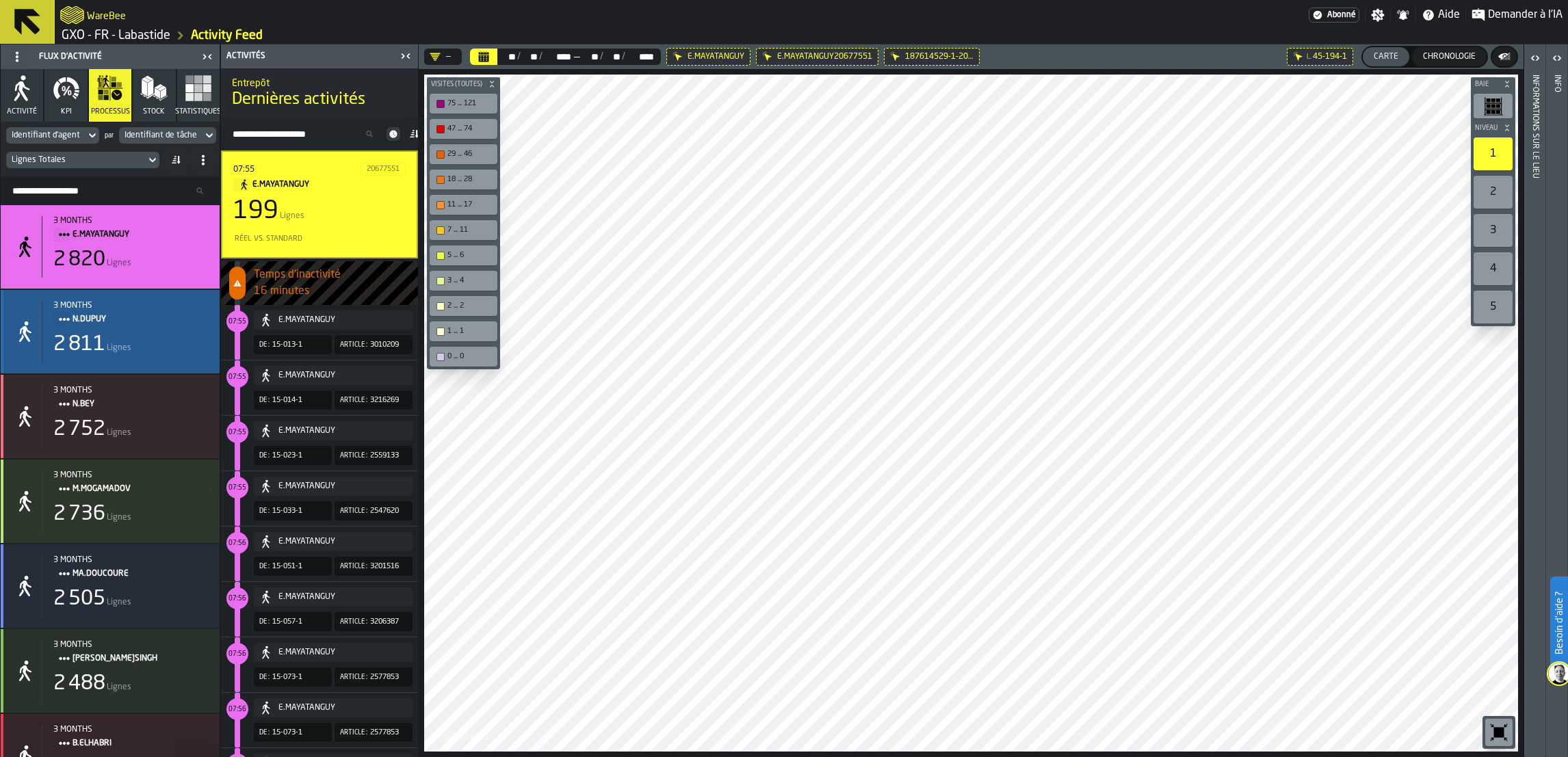
click at [113, 314] on span "N.DUPUY" at bounding box center [135, 319] width 125 height 15
click at [95, 336] on div "2 811" at bounding box center [79, 345] width 52 height 25
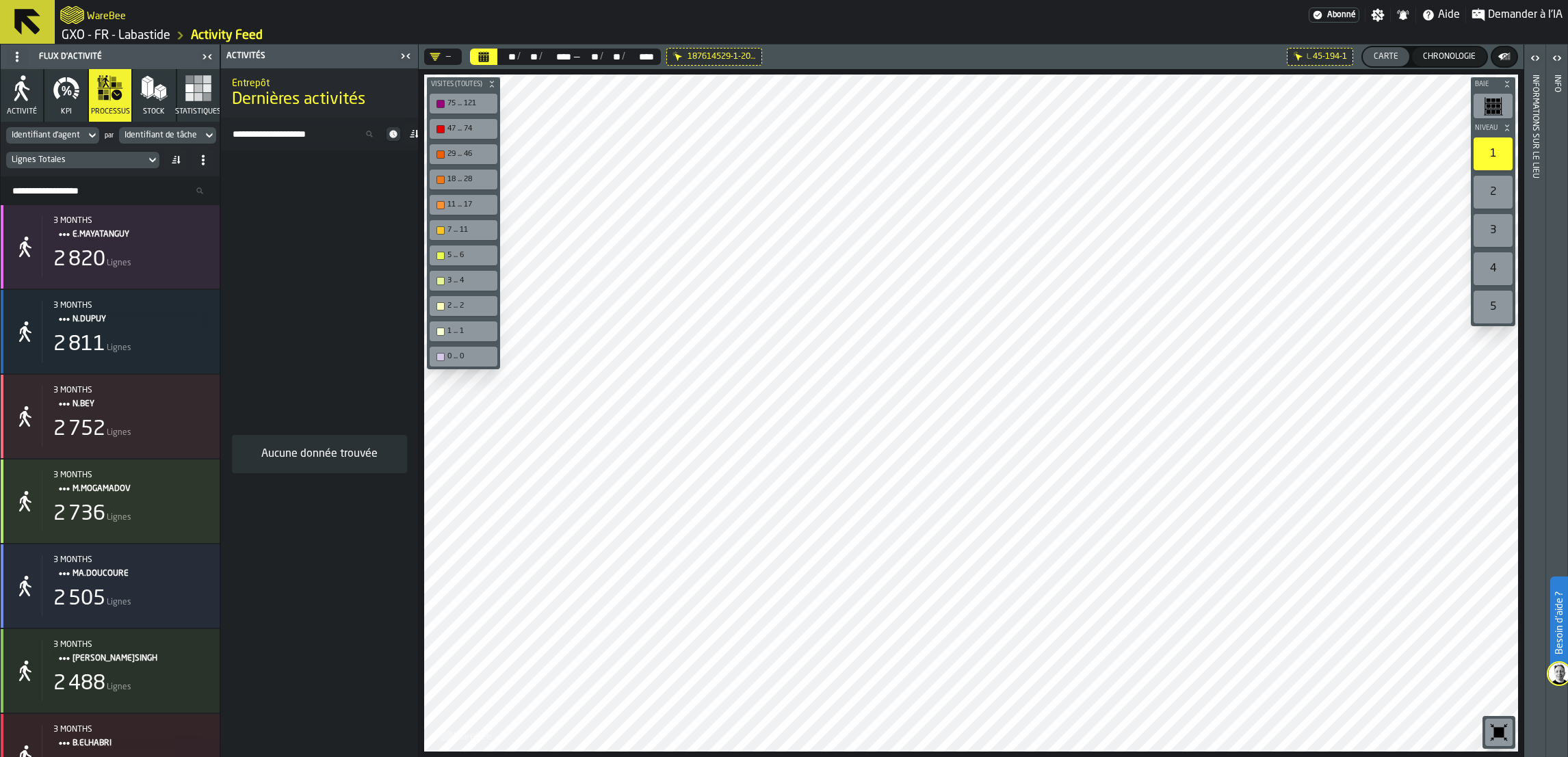
click at [317, 210] on div "Aucune donnée trouvée" at bounding box center [319, 453] width 197 height 606
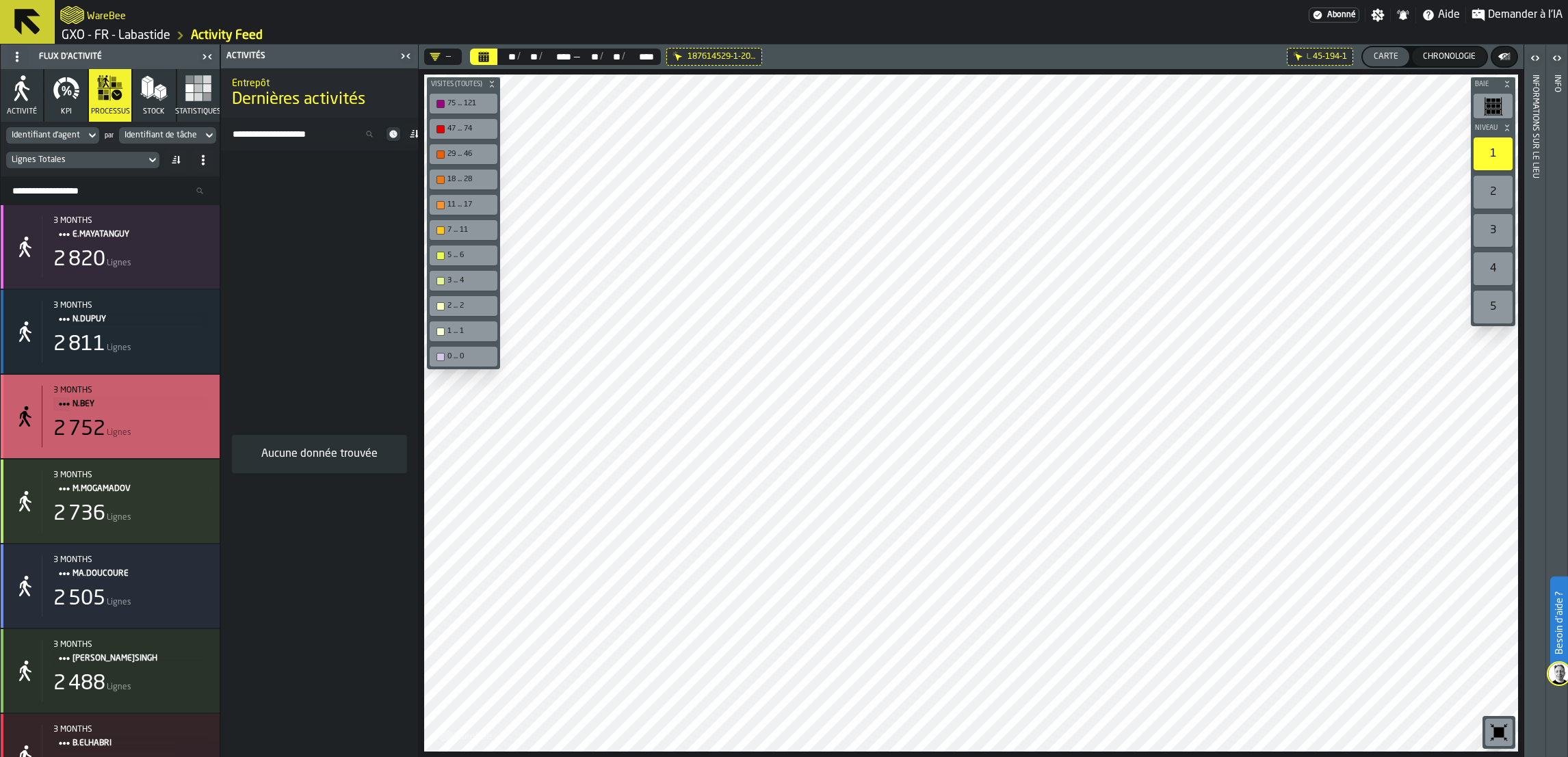
click at [30, 406] on icon "stat-" at bounding box center [25, 417] width 22 height 22
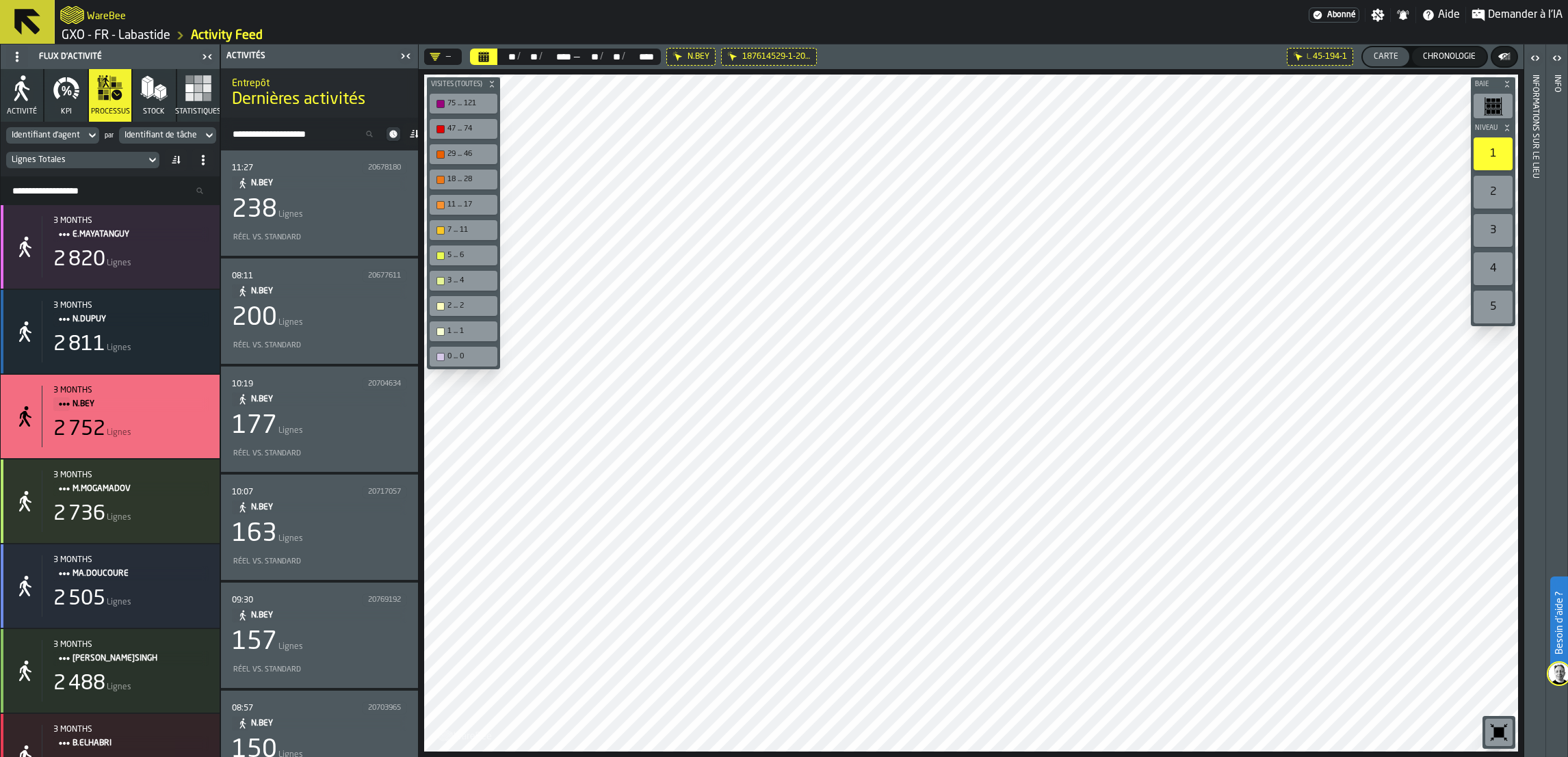
click at [303, 205] on div "238 Lignes" at bounding box center [319, 210] width 175 height 28
